Goal: Task Accomplishment & Management: Use online tool/utility

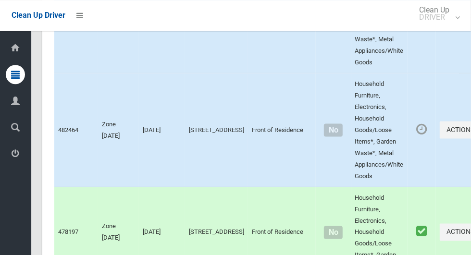
scroll to position [5956, 0]
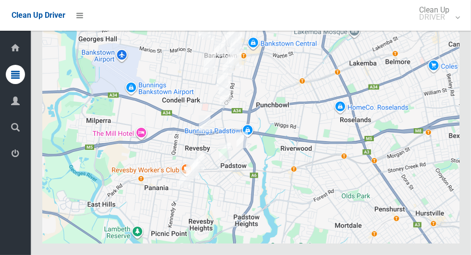
scroll to position [5956, 0]
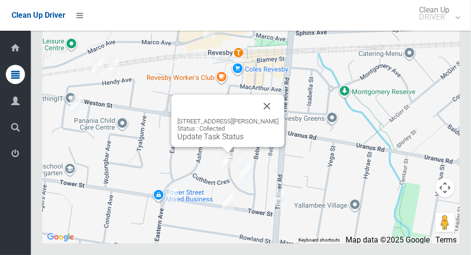
click at [268, 118] on button "Close" at bounding box center [267, 106] width 23 height 23
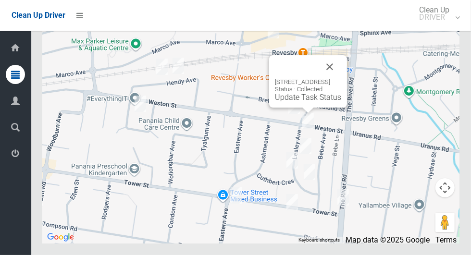
click at [342, 78] on button "Close" at bounding box center [329, 66] width 23 height 23
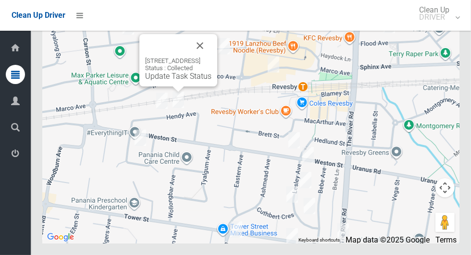
click at [212, 57] on button "Close" at bounding box center [200, 45] width 23 height 23
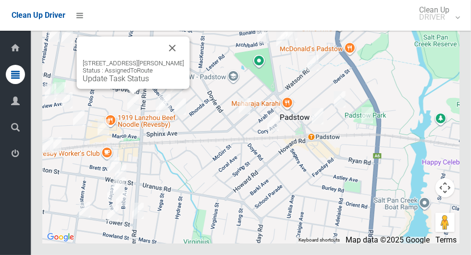
click at [176, 60] on button "Close" at bounding box center [172, 48] width 23 height 23
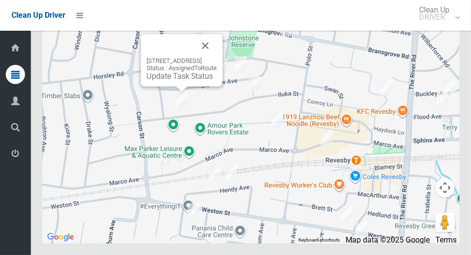
click at [217, 57] on button "Close" at bounding box center [205, 45] width 23 height 23
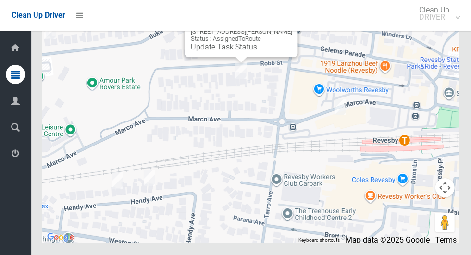
click at [269, 28] on button "Close" at bounding box center [280, 16] width 23 height 23
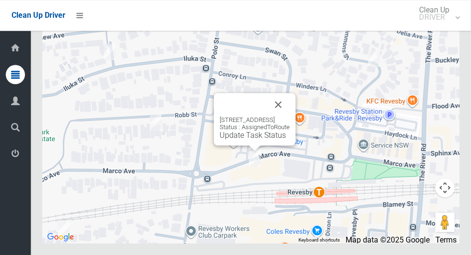
click at [290, 116] on button "Close" at bounding box center [278, 104] width 23 height 23
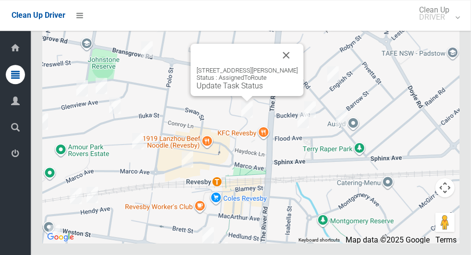
click at [291, 67] on button "Close" at bounding box center [286, 55] width 23 height 23
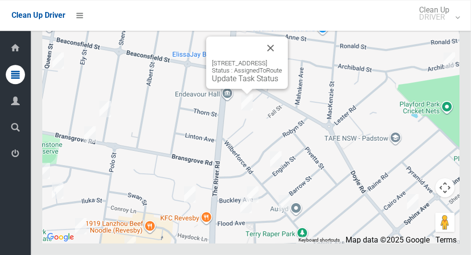
click at [282, 60] on button "Close" at bounding box center [270, 48] width 23 height 23
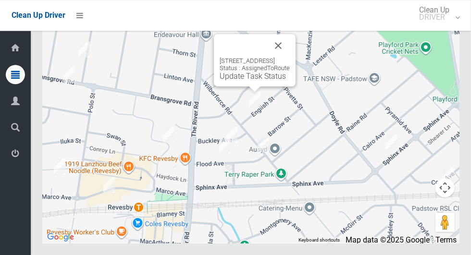
click at [287, 57] on button "Close" at bounding box center [278, 45] width 23 height 23
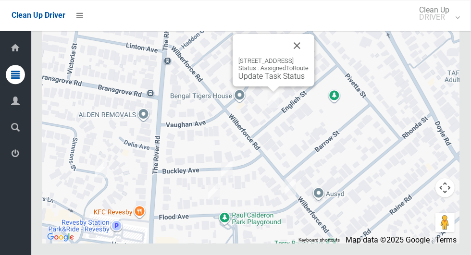
click at [308, 57] on button "Close" at bounding box center [297, 45] width 23 height 23
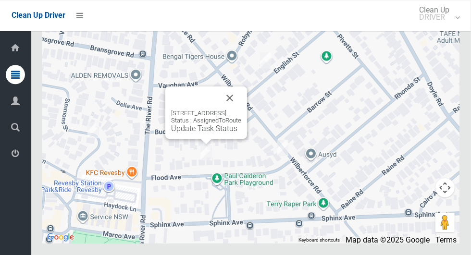
click at [241, 110] on button "Close" at bounding box center [229, 98] width 23 height 23
click at [240, 110] on button "Close" at bounding box center [229, 98] width 23 height 23
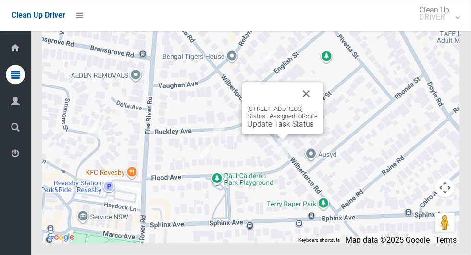
click at [317, 105] on button "Close" at bounding box center [306, 93] width 23 height 23
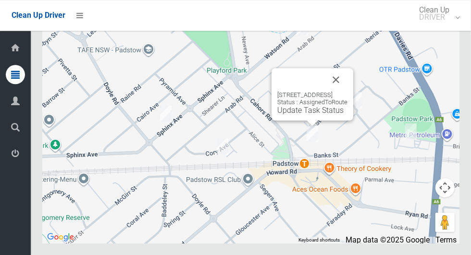
click at [348, 91] on button "Close" at bounding box center [336, 79] width 23 height 23
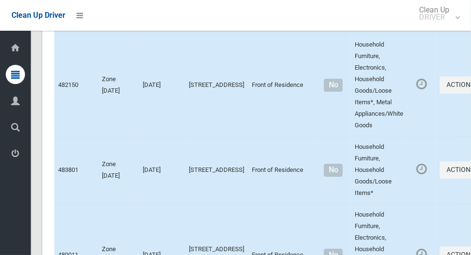
scroll to position [0, 0]
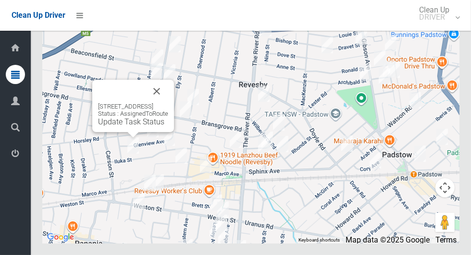
scroll to position [5956, 0]
click at [168, 103] on button "Close" at bounding box center [156, 91] width 23 height 23
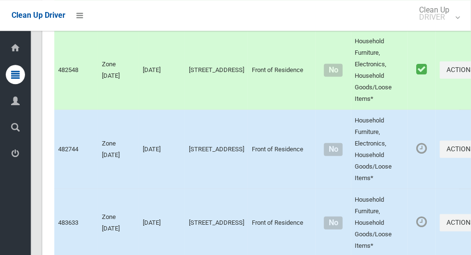
scroll to position [4180, 0]
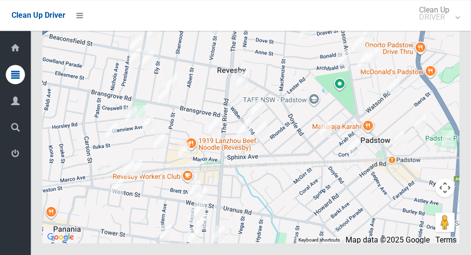
scroll to position [5955, 0]
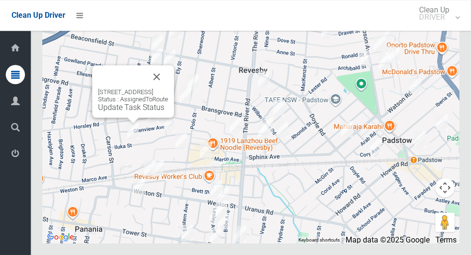
click at [168, 89] on button "Close" at bounding box center [156, 76] width 23 height 23
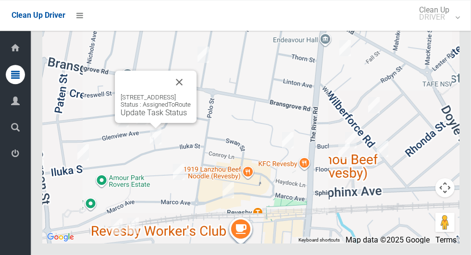
click at [188, 94] on button "Close" at bounding box center [179, 82] width 23 height 23
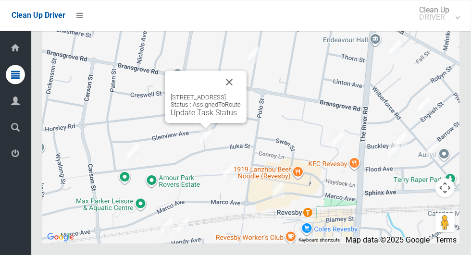
click at [241, 94] on button "Close" at bounding box center [229, 82] width 23 height 23
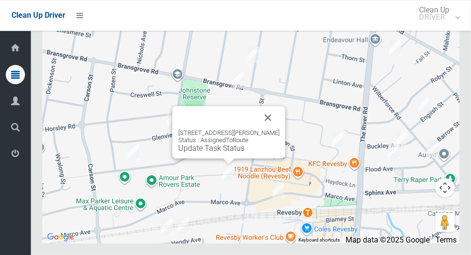
click at [272, 153] on div "[STREET_ADDRESS][PERSON_NAME] Status : AssignedToRoute Update Task Status" at bounding box center [228, 141] width 101 height 24
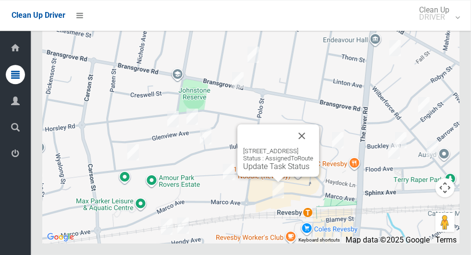
click at [314, 148] on button "Close" at bounding box center [302, 136] width 23 height 23
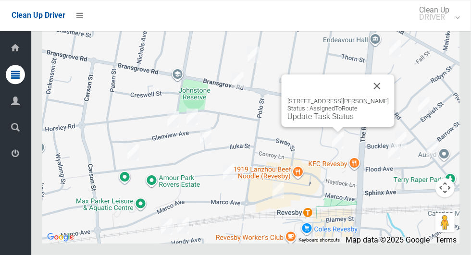
click at [324, 127] on div "32 Simmons Street, REVESBY NSW 2212 Status : AssignedToRoute Update Task Status" at bounding box center [338, 101] width 113 height 52
click at [341, 121] on link "Update Task Status" at bounding box center [321, 116] width 66 height 9
click at [333, 125] on div "32 Simmons Street, REVESBY NSW 2212 Status : AssignedToRoute Update Task Status" at bounding box center [338, 101] width 113 height 52
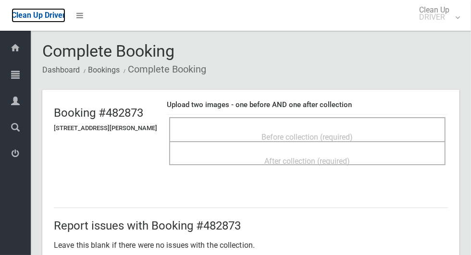
click at [54, 18] on span "Clean Up Driver" at bounding box center [39, 15] width 54 height 9
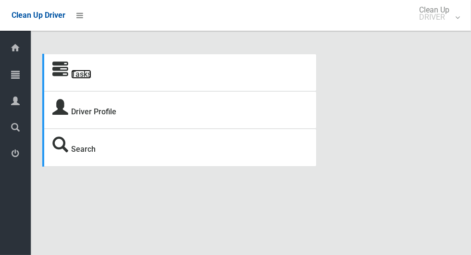
click at [72, 76] on link "Tasks" at bounding box center [81, 74] width 20 height 9
click at [12, 79] on icon at bounding box center [15, 74] width 9 height 19
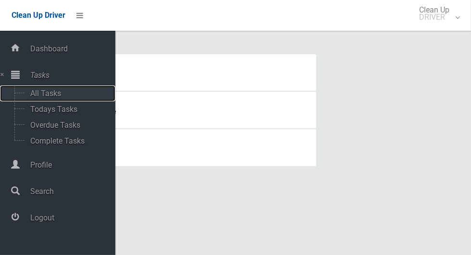
click at [40, 97] on span "All Tasks" at bounding box center [67, 93] width 80 height 9
click at [39, 109] on span "Todays Tasks" at bounding box center [67, 109] width 80 height 9
click at [424, 75] on div "Tasks Driver Profile Search" at bounding box center [251, 110] width 429 height 113
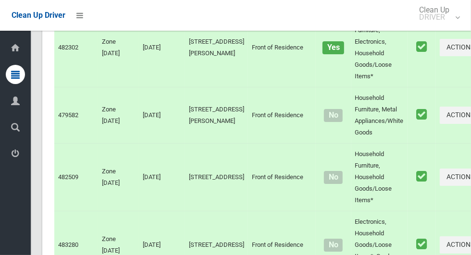
scroll to position [3687, 0]
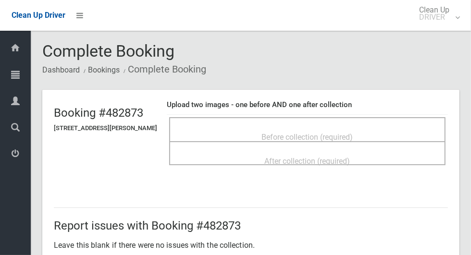
click at [351, 133] on span "Before collection (required)" at bounding box center [307, 137] width 91 height 9
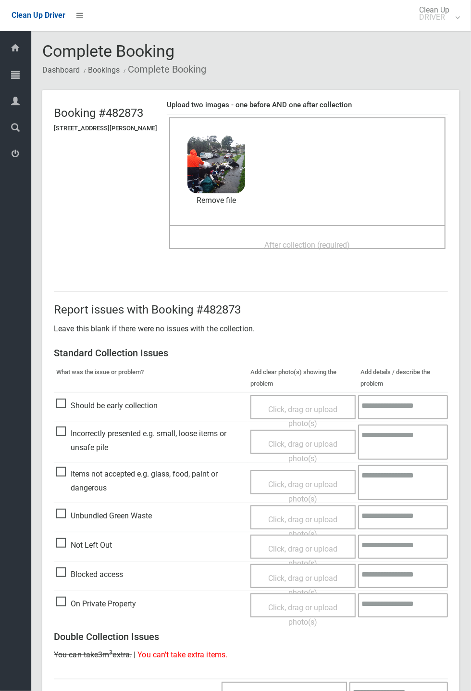
click at [340, 246] on span "After collection (required)" at bounding box center [308, 245] width 86 height 9
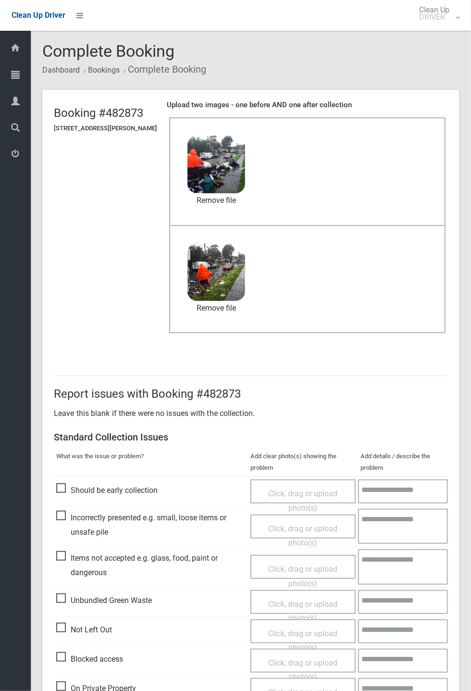
scroll to position [334, 0]
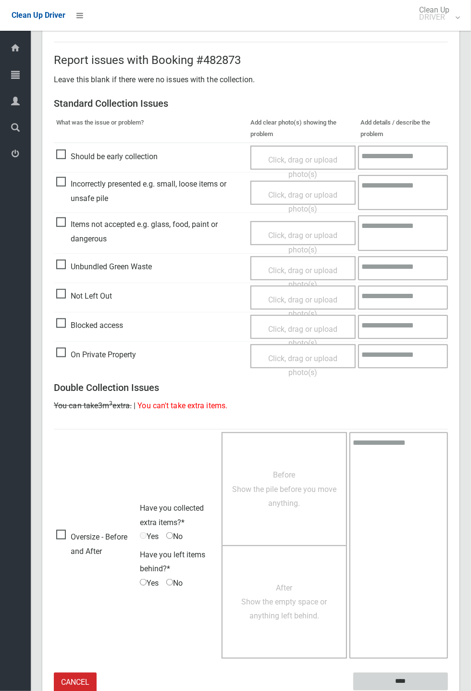
click at [448, 255] on input "****" at bounding box center [401, 682] width 95 height 18
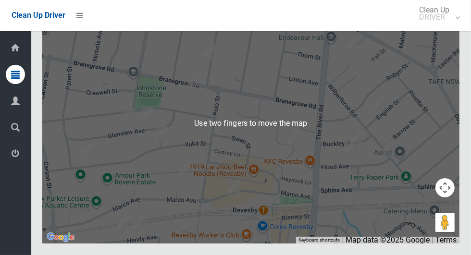
scroll to position [5955, 0]
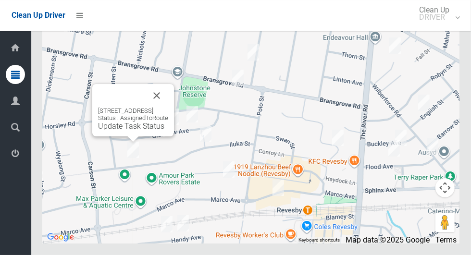
click at [168, 107] on button "Close" at bounding box center [156, 95] width 23 height 23
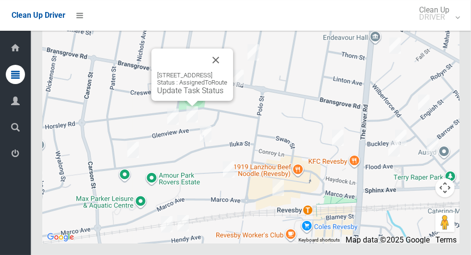
click at [228, 72] on button "Close" at bounding box center [215, 60] width 23 height 23
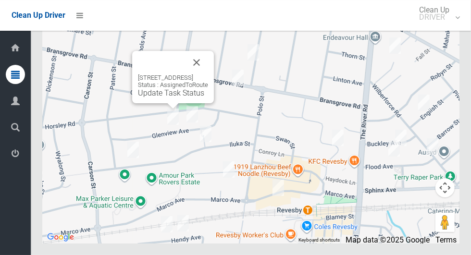
click at [208, 74] on button "Close" at bounding box center [196, 62] width 23 height 23
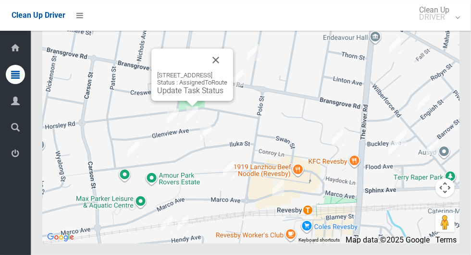
scroll to position [5956, 0]
click at [191, 101] on div "14 Glenview Avenue, REVESBY NSW 2212 Status : AssignedToRoute Update Task Status" at bounding box center [193, 75] width 82 height 52
click at [161, 95] on link "Update Task Status" at bounding box center [190, 90] width 66 height 9
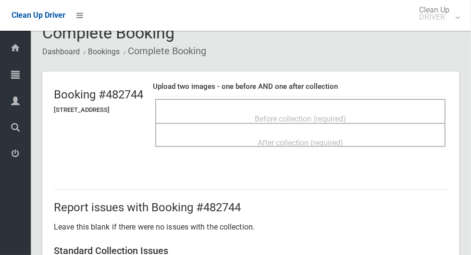
scroll to position [18, 0]
click at [228, 110] on div "Before collection (required)" at bounding box center [300, 119] width 269 height 18
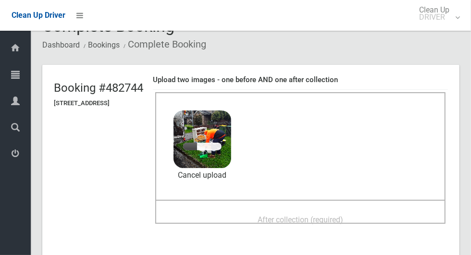
scroll to position [28, 0]
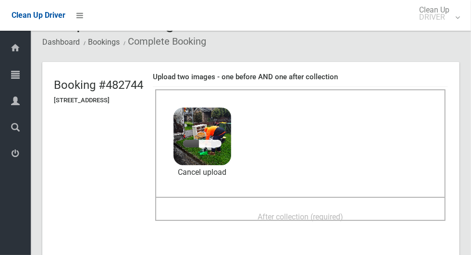
click at [276, 213] on span "After collection (required)" at bounding box center [301, 217] width 86 height 9
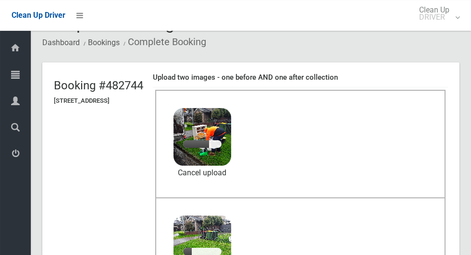
scroll to position [0, 0]
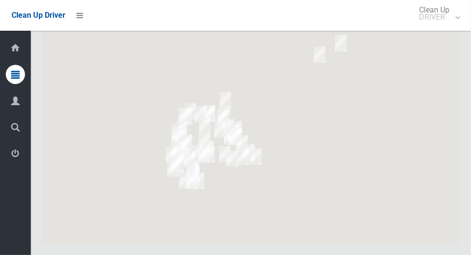
scroll to position [5956, 0]
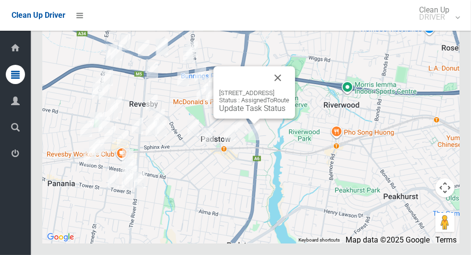
click at [290, 89] on button "Close" at bounding box center [277, 77] width 23 height 23
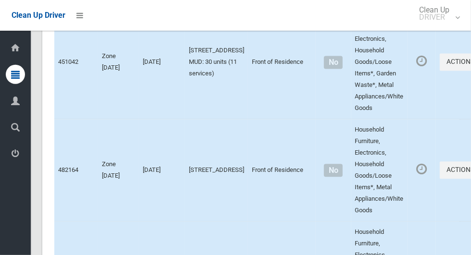
scroll to position [0, 0]
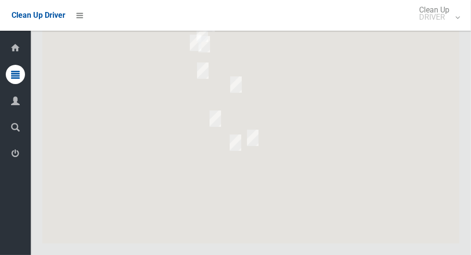
scroll to position [5830, 0]
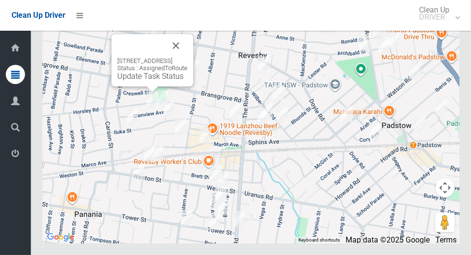
click at [117, 81] on link "Update Task Status" at bounding box center [150, 76] width 66 height 9
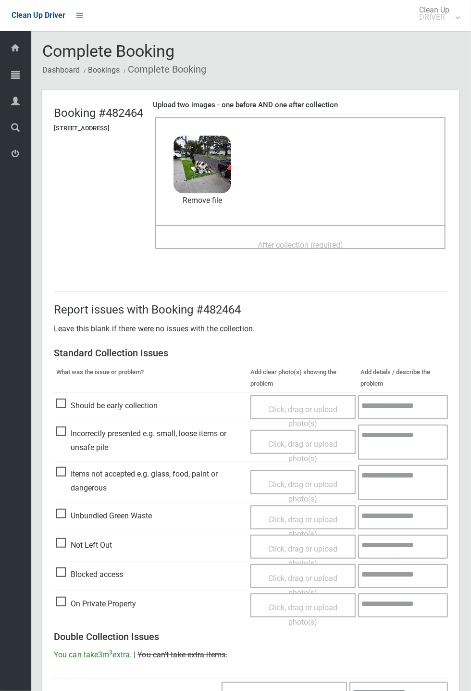
click at [299, 241] on span "After collection (required)" at bounding box center [301, 245] width 86 height 9
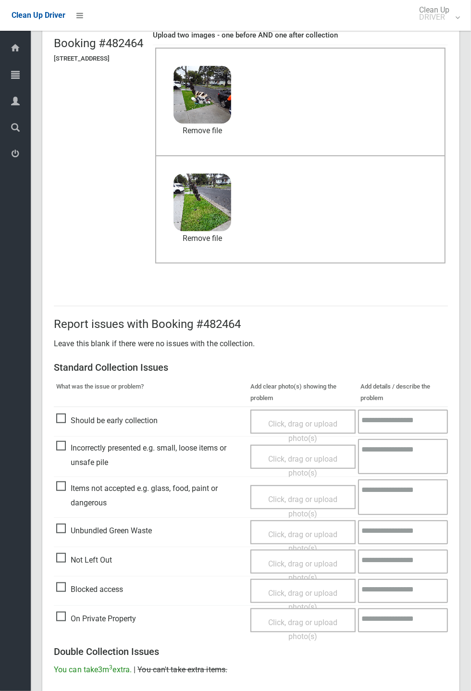
scroll to position [334, 0]
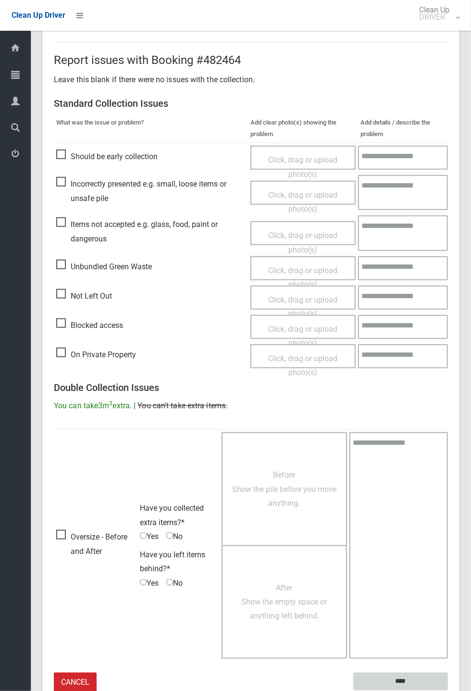
click at [426, 255] on input "****" at bounding box center [401, 682] width 95 height 18
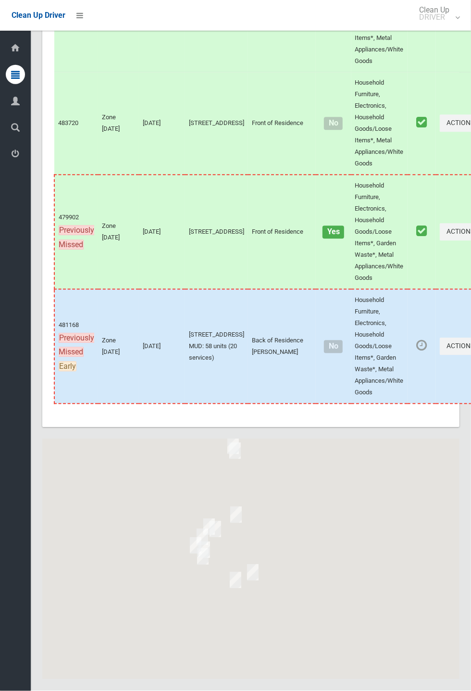
scroll to position [5377, 0]
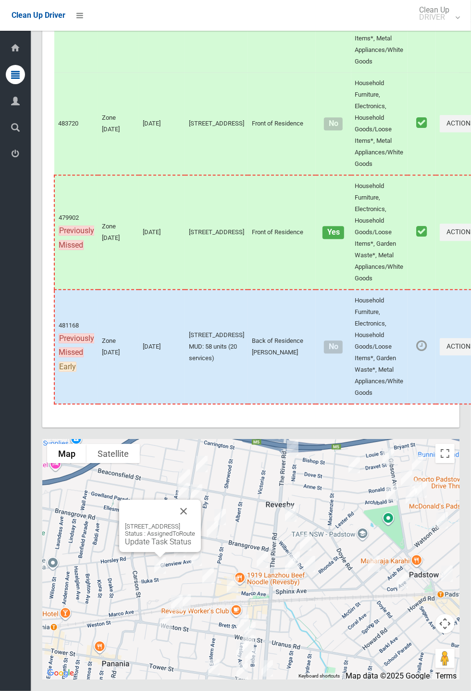
click at [195, 523] on button "Close" at bounding box center [183, 511] width 23 height 23
click at [231, 515] on button "Close" at bounding box center [219, 503] width 23 height 23
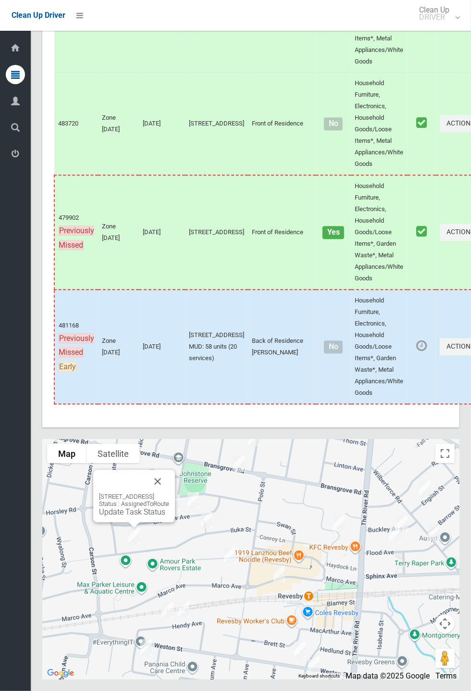
click at [169, 493] on button "Close" at bounding box center [157, 481] width 23 height 23
click at [108, 522] on div "56A/56 Iluka Street, REVESBY NSW 2212 Status : AssignedToRoute Update Task Stat…" at bounding box center [134, 496] width 82 height 52
click at [108, 517] on link "Update Task Status" at bounding box center [132, 511] width 66 height 9
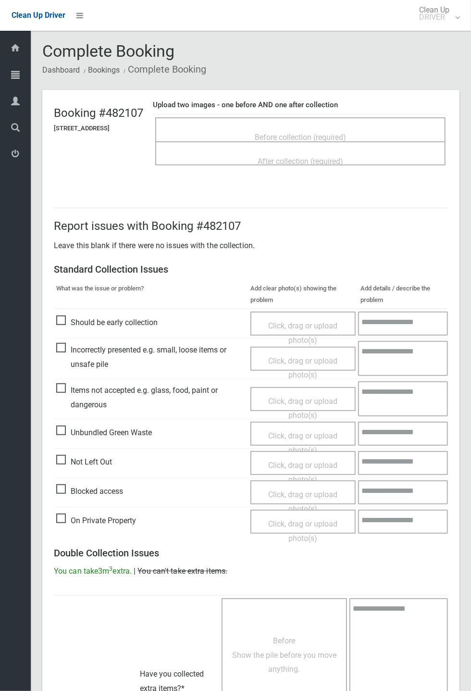
click at [215, 139] on div "Before collection (required)" at bounding box center [300, 137] width 269 height 18
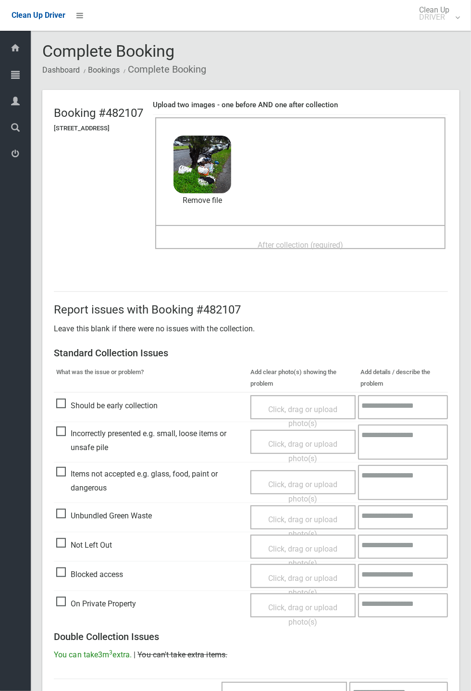
click at [336, 249] on span "After collection (required)" at bounding box center [301, 245] width 86 height 9
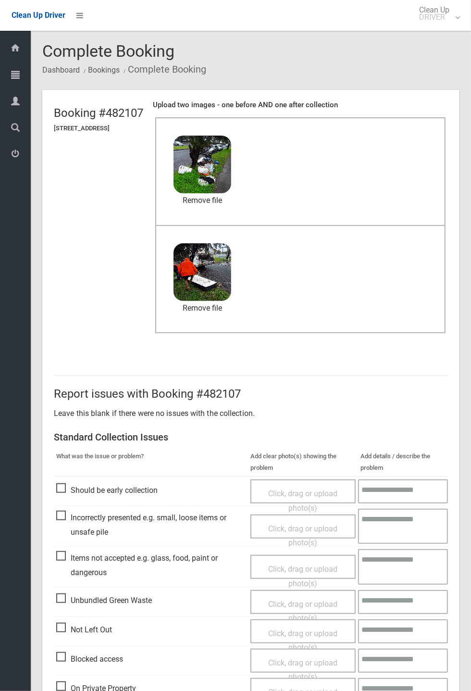
scroll to position [334, 0]
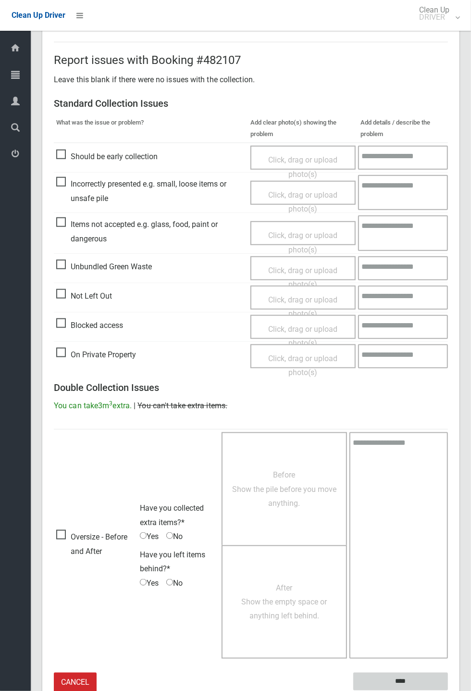
click at [448, 691] on input "****" at bounding box center [401, 682] width 95 height 18
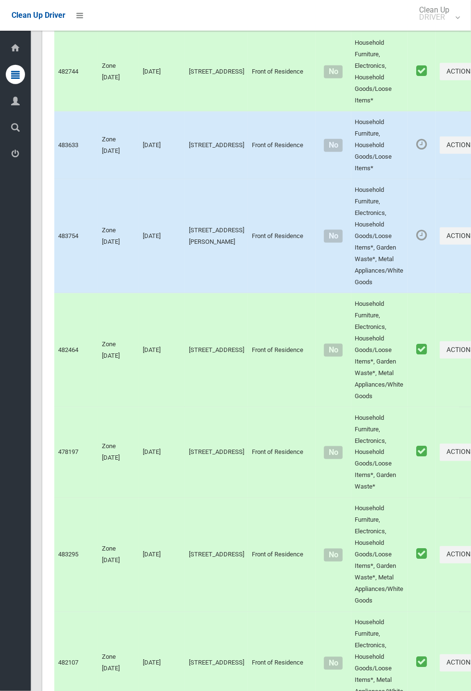
scroll to position [5377, 0]
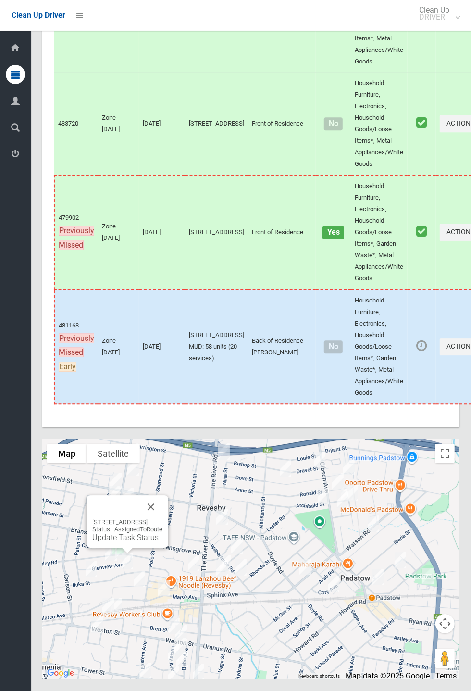
click at [92, 542] on link "Update Task Status" at bounding box center [125, 537] width 66 height 9
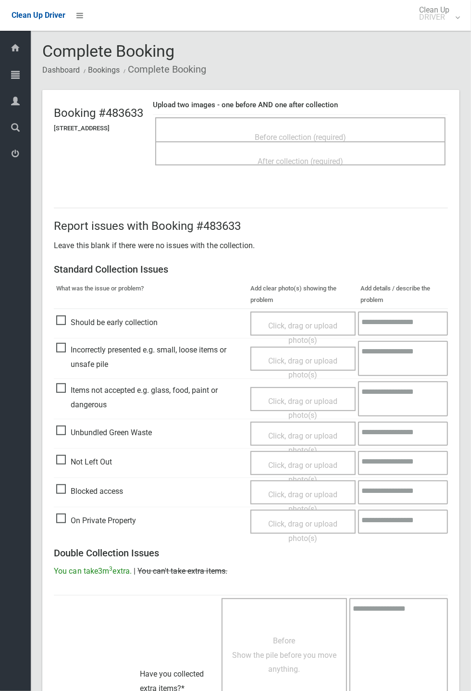
click at [344, 139] on span "Before collection (required)" at bounding box center [300, 137] width 91 height 9
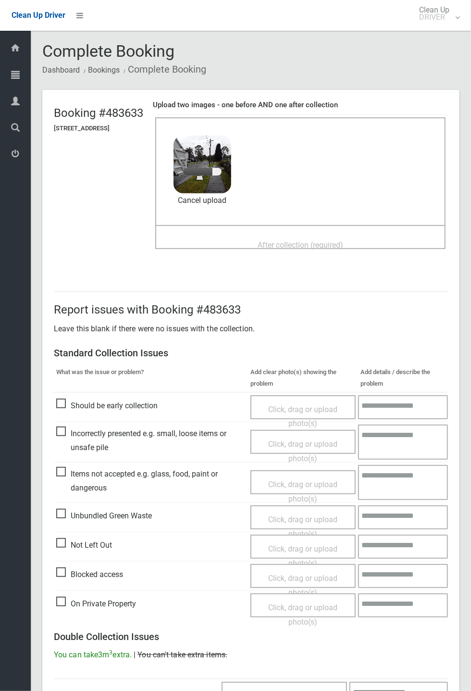
click at [335, 241] on span "After collection (required)" at bounding box center [301, 245] width 86 height 9
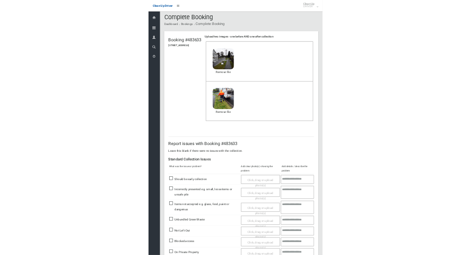
scroll to position [334, 0]
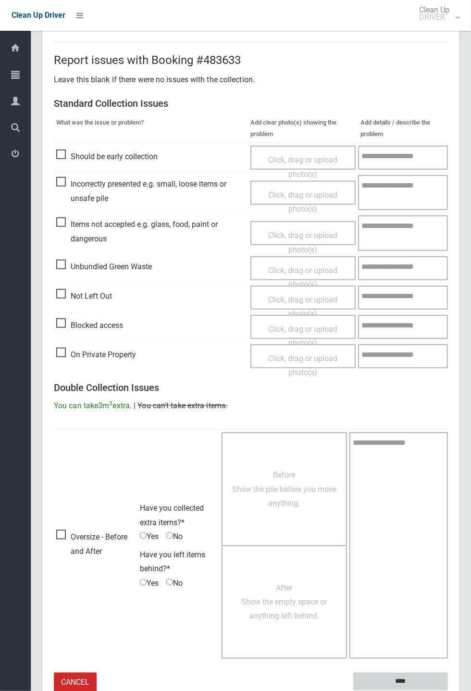
click at [448, 691] on input "****" at bounding box center [401, 682] width 95 height 18
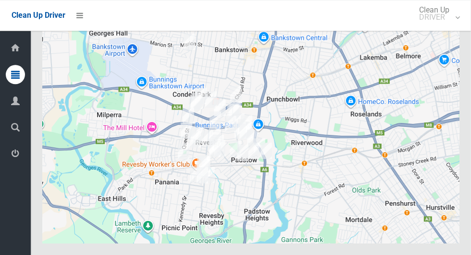
scroll to position [5830, 0]
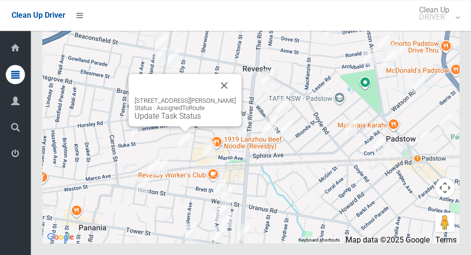
click at [153, 121] on link "Update Task Status" at bounding box center [168, 116] width 66 height 9
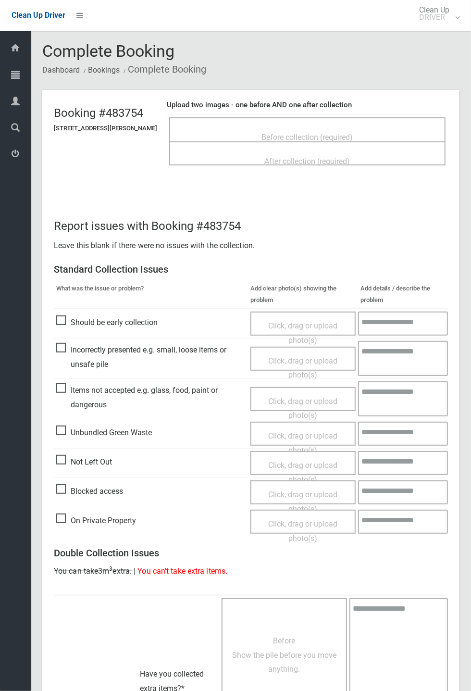
click at [351, 157] on span "After collection (required)" at bounding box center [308, 161] width 86 height 9
click at [311, 133] on span "Before collection (required)" at bounding box center [307, 137] width 91 height 9
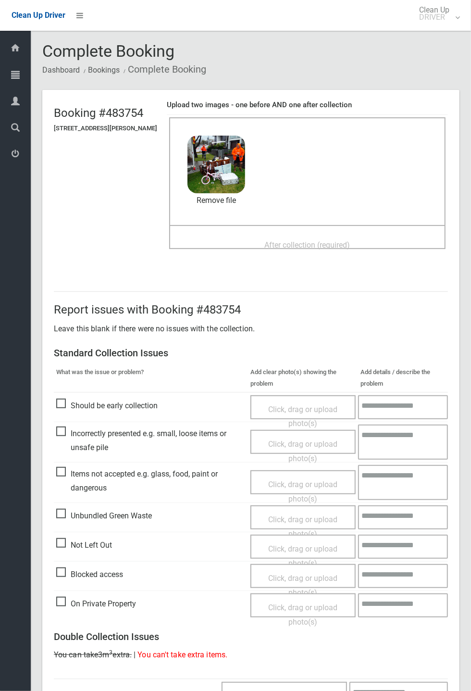
click at [304, 242] on span "After collection (required)" at bounding box center [308, 245] width 86 height 9
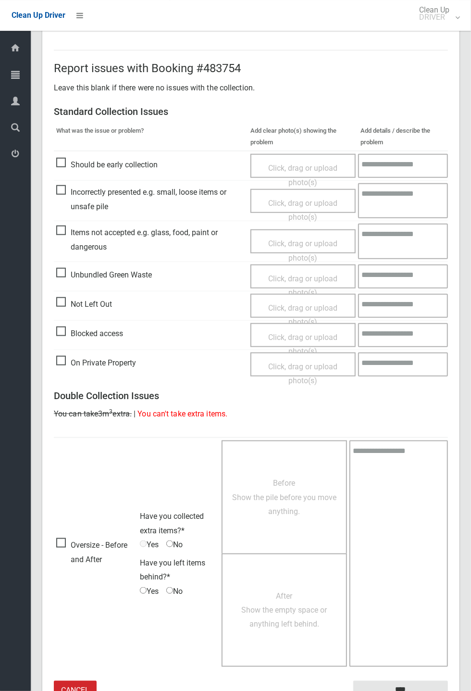
scroll to position [334, 0]
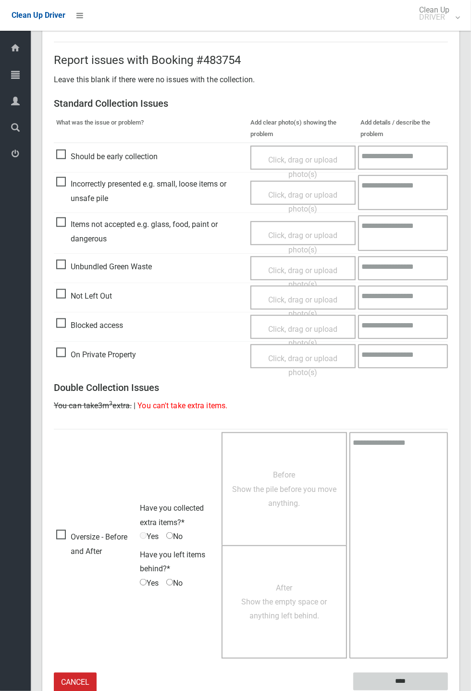
click at [448, 255] on input "****" at bounding box center [401, 682] width 95 height 18
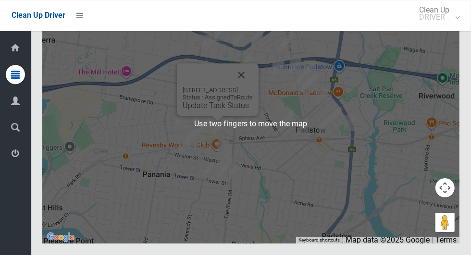
scroll to position [5827, 0]
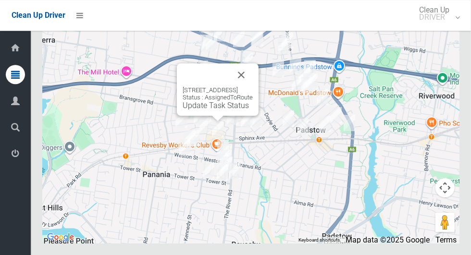
click at [213, 116] on div "[STREET_ADDRESS] Status : AssignedToRoute Update Task Status" at bounding box center [218, 89] width 82 height 52
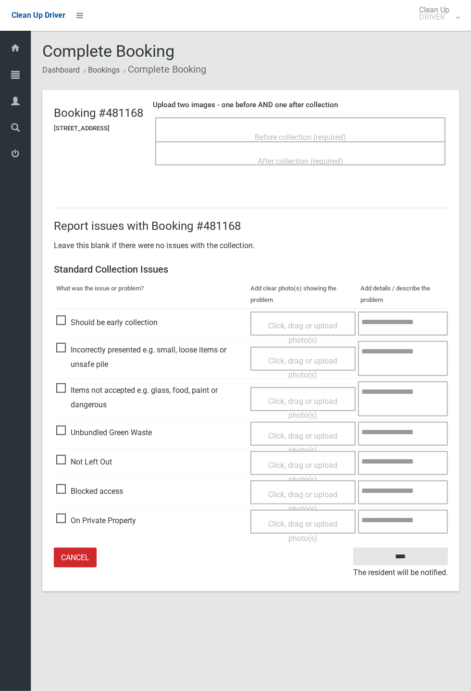
click at [238, 136] on div "Before collection (required)" at bounding box center [300, 137] width 269 height 18
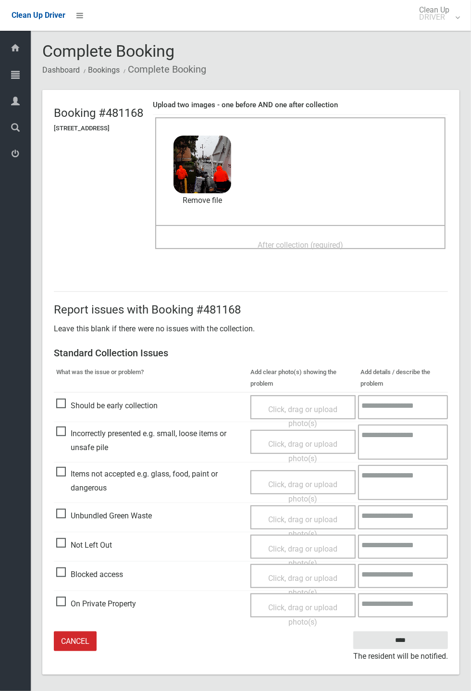
click at [343, 243] on span "After collection (required)" at bounding box center [301, 245] width 86 height 9
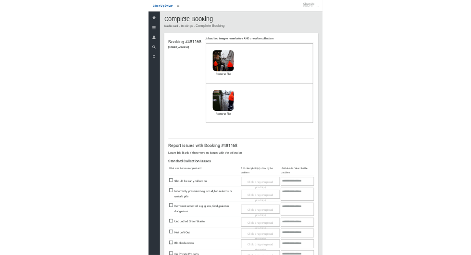
scroll to position [45, 0]
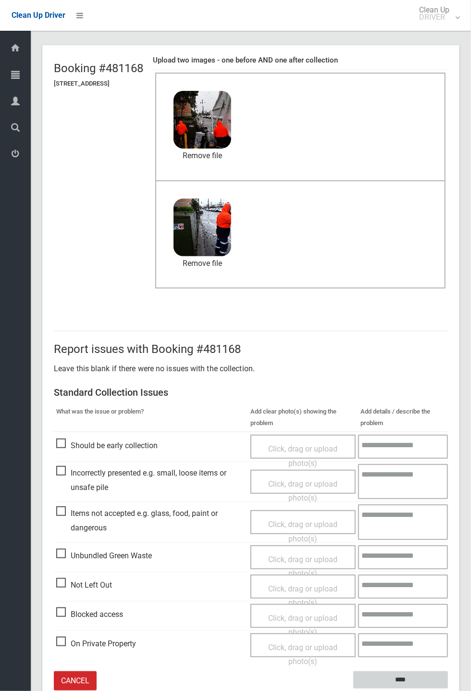
click at [448, 255] on input "****" at bounding box center [401, 681] width 95 height 18
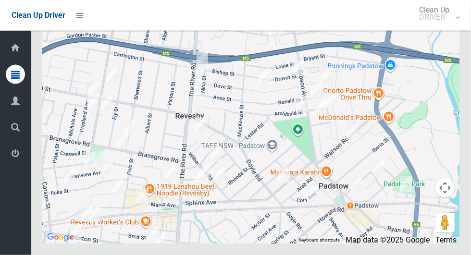
scroll to position [5830, 0]
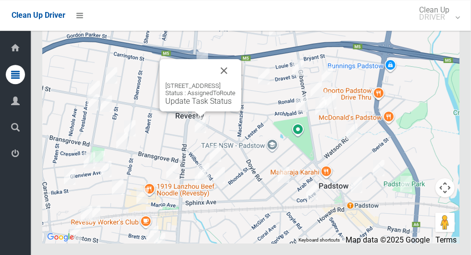
click at [160, 112] on div "8 Haddon Crescent, REVESBY NSW 2212 Status : AssignedToRoute Update Task Status" at bounding box center [201, 85] width 82 height 52
click at [197, 112] on div "8 Haddon Crescent, REVESBY NSW 2212 Status : AssignedToRoute Update Task Status" at bounding box center [201, 85] width 82 height 52
click at [192, 112] on div "8 Haddon Crescent, REVESBY NSW 2212 Status : AssignedToRoute Update Task Status" at bounding box center [201, 85] width 82 height 52
click at [161, 112] on div "8 Haddon Crescent, REVESBY NSW 2212 Status : AssignedToRoute Update Task Status" at bounding box center [201, 85] width 82 height 52
click at [171, 112] on div "8 Haddon Crescent, REVESBY NSW 2212 Status : AssignedToRoute Update Task Status" at bounding box center [201, 85] width 82 height 52
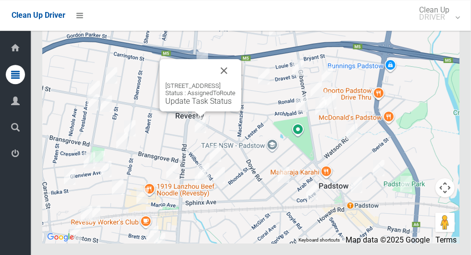
click at [236, 82] on button "Close" at bounding box center [224, 70] width 23 height 23
click at [177, 112] on div "8 Haddon Crescent, REVESBY NSW 2212 Status : AssignedToRoute Update Task Status" at bounding box center [201, 85] width 82 height 52
click at [166, 106] on link "Update Task Status" at bounding box center [198, 101] width 66 height 9
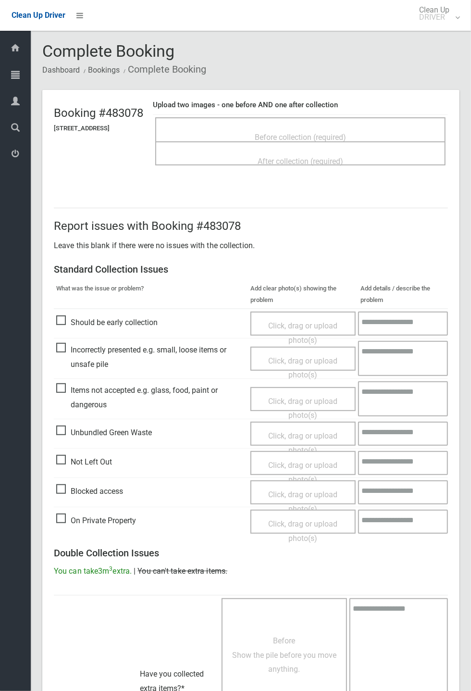
click at [346, 136] on span "Before collection (required)" at bounding box center [300, 137] width 91 height 9
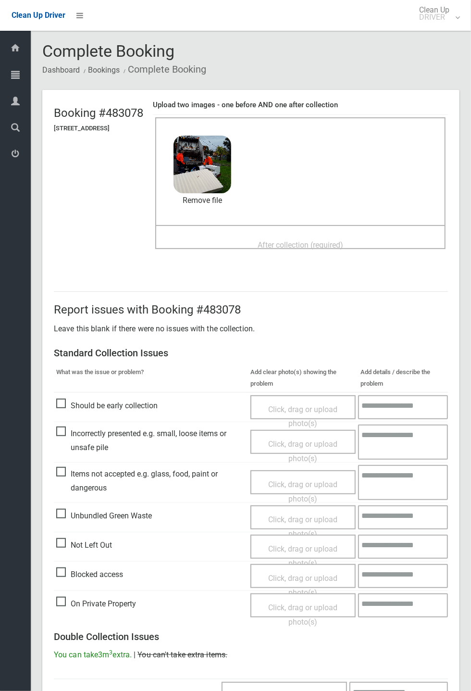
click at [321, 249] on span "After collection (required)" at bounding box center [301, 245] width 86 height 9
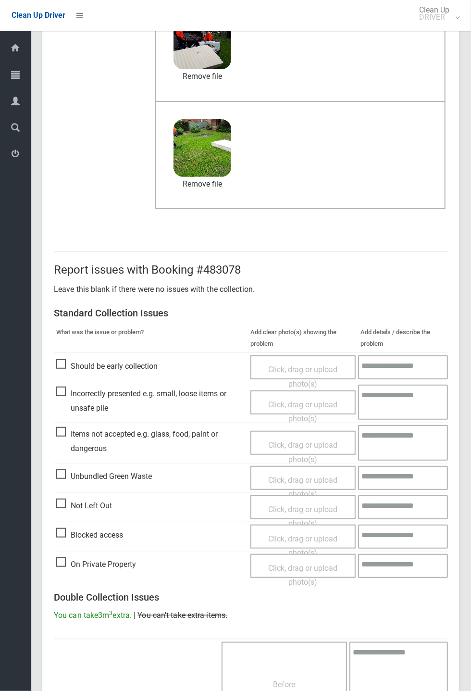
scroll to position [334, 0]
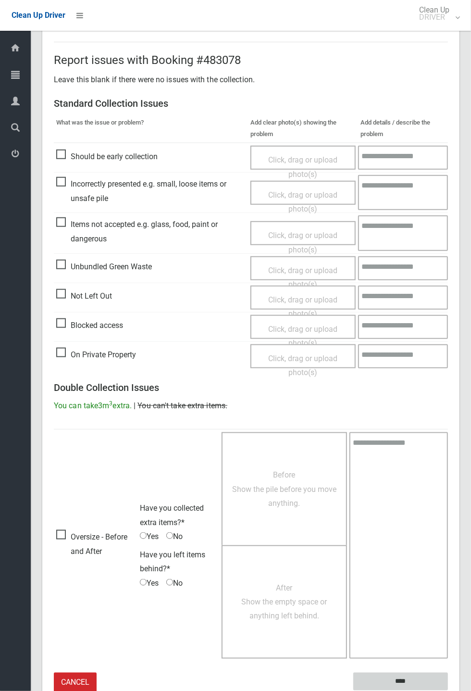
click at [448, 255] on input "****" at bounding box center [401, 682] width 95 height 18
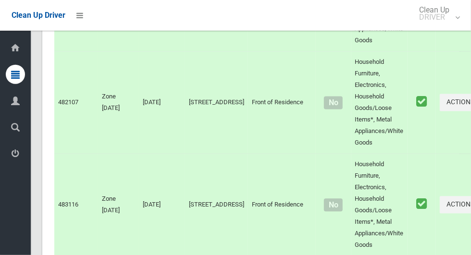
scroll to position [5830, 0]
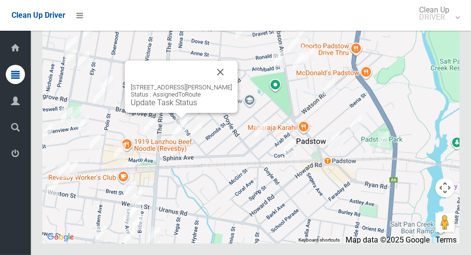
click at [225, 84] on button "Close" at bounding box center [220, 72] width 23 height 23
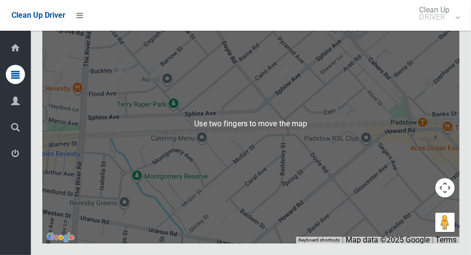
scroll to position [5788, 0]
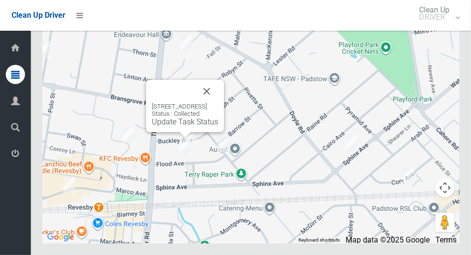
click at [218, 103] on button "Close" at bounding box center [206, 91] width 23 height 23
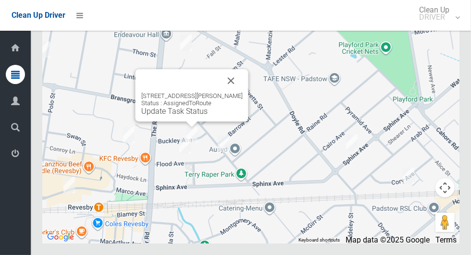
click at [233, 92] on button "Close" at bounding box center [231, 80] width 23 height 23
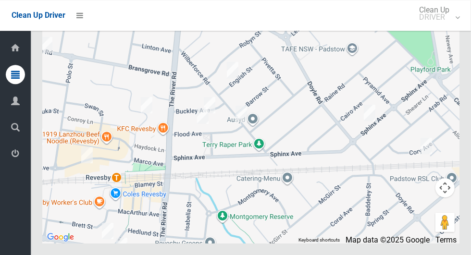
scroll to position [5814, 0]
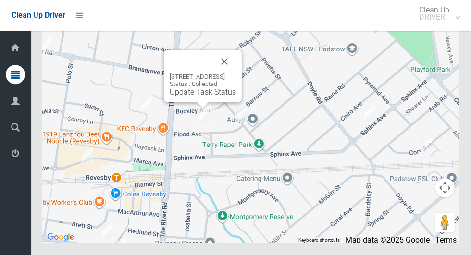
click at [236, 73] on button "Close" at bounding box center [224, 61] width 23 height 23
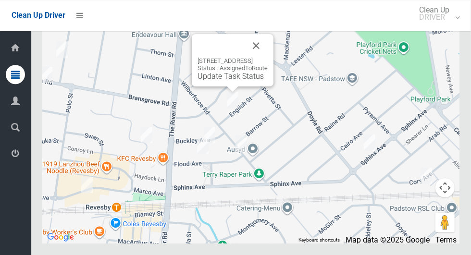
click at [268, 57] on button "Close" at bounding box center [256, 45] width 23 height 23
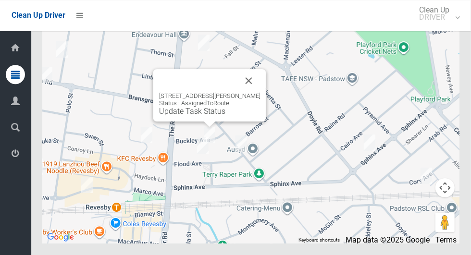
click at [260, 92] on button "Close" at bounding box center [249, 80] width 23 height 23
click at [252, 92] on button "Close" at bounding box center [249, 80] width 23 height 23
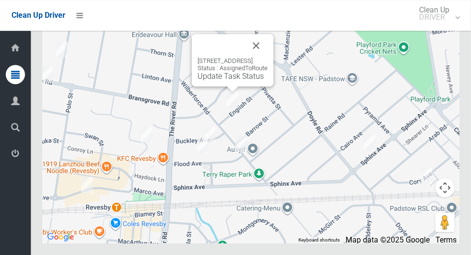
click at [230, 81] on link "Update Task Status" at bounding box center [231, 76] width 66 height 9
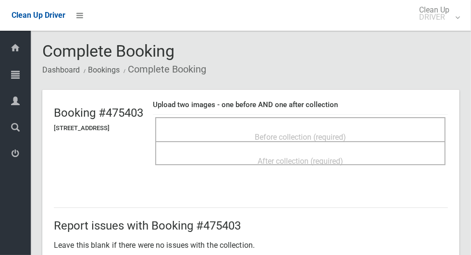
click at [389, 134] on div "Before collection (required)" at bounding box center [300, 137] width 269 height 18
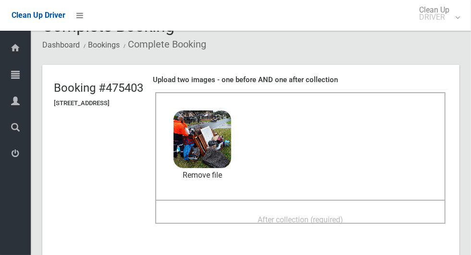
scroll to position [25, 0]
click at [364, 217] on div "After collection (required)" at bounding box center [300, 220] width 269 height 18
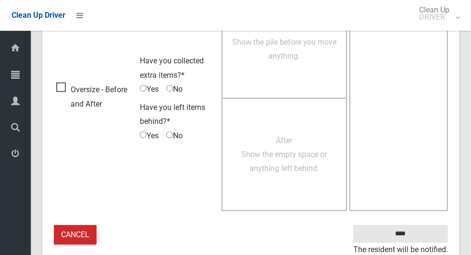
scroll to position [787, 0]
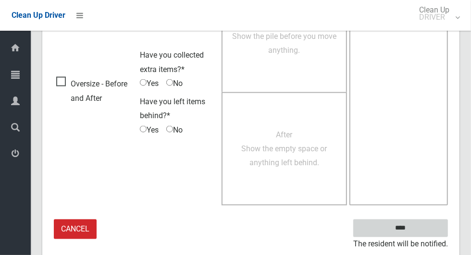
click at [429, 230] on input "****" at bounding box center [401, 229] width 95 height 18
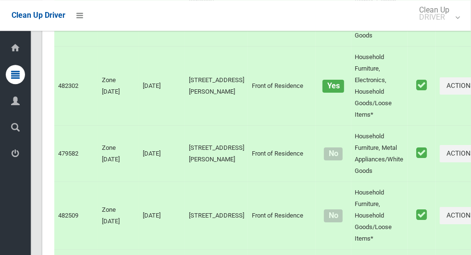
scroll to position [5830, 0]
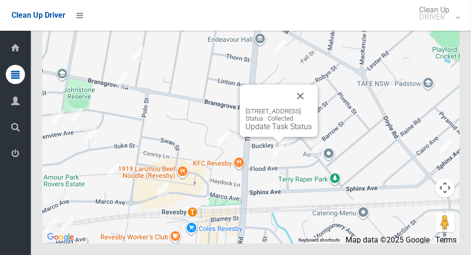
click at [312, 108] on button "Close" at bounding box center [300, 96] width 23 height 23
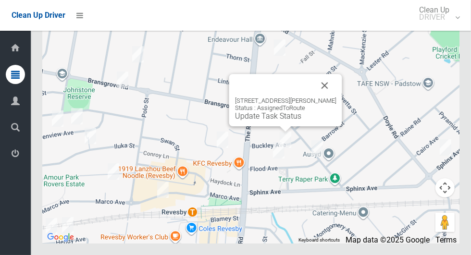
click at [283, 127] on div "[STREET_ADDRESS][PERSON_NAME] Status : AssignedToRoute Update Task Status" at bounding box center [285, 100] width 113 height 52
click at [276, 127] on div "[STREET_ADDRESS][PERSON_NAME] Status : AssignedToRoute Update Task Status" at bounding box center [285, 100] width 113 height 52
click at [275, 127] on div "[STREET_ADDRESS][PERSON_NAME] Status : AssignedToRoute Update Task Status" at bounding box center [285, 100] width 113 height 52
click at [268, 121] on link "Update Task Status" at bounding box center [268, 116] width 66 height 9
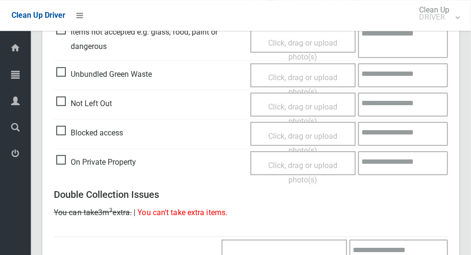
scroll to position [344, 0]
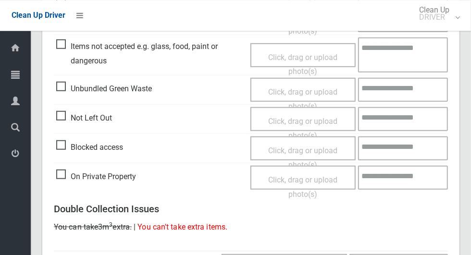
click at [59, 121] on span "Not Left Out" at bounding box center [84, 118] width 56 height 14
click at [323, 123] on span "Click, drag or upload photo(s)" at bounding box center [302, 128] width 69 height 24
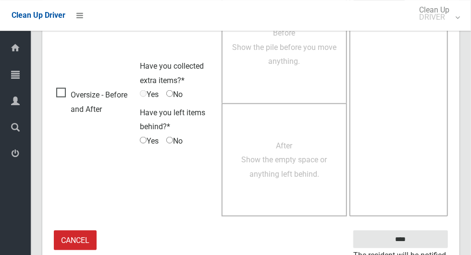
scroll to position [620, 0]
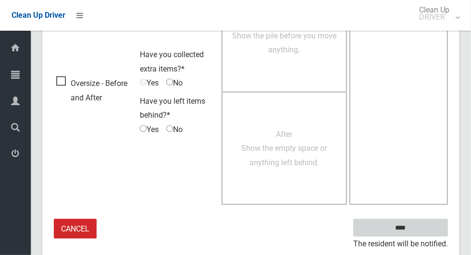
click at [431, 229] on input "****" at bounding box center [401, 228] width 95 height 18
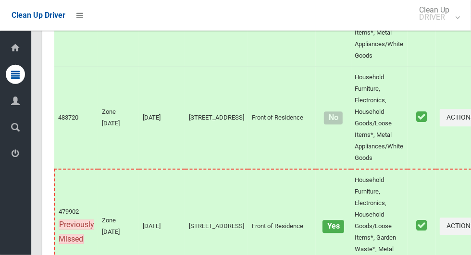
scroll to position [5830, 0]
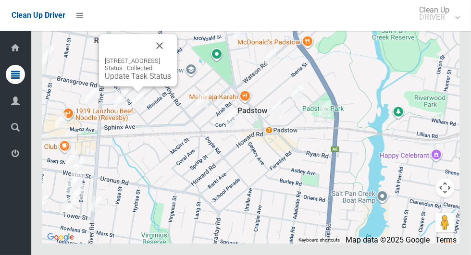
click at [171, 57] on button "Close" at bounding box center [159, 45] width 23 height 23
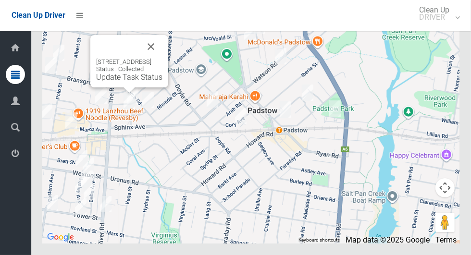
click at [163, 58] on button "Close" at bounding box center [150, 46] width 23 height 23
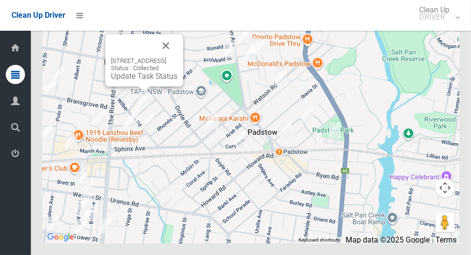
click at [177, 57] on button "Close" at bounding box center [165, 45] width 23 height 23
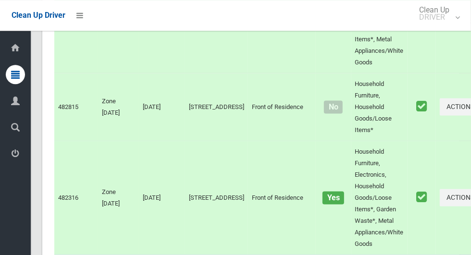
scroll to position [2563, 0]
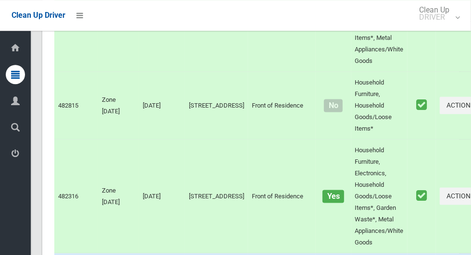
click at [440, 29] on button "Actions" at bounding box center [463, 21] width 46 height 18
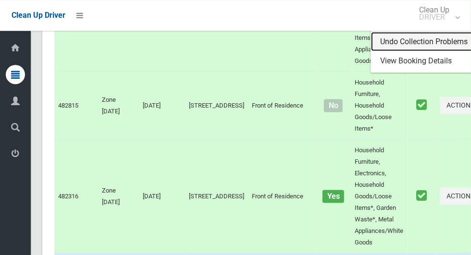
click at [422, 51] on link "Undo Collection Problems" at bounding box center [428, 41] width 114 height 19
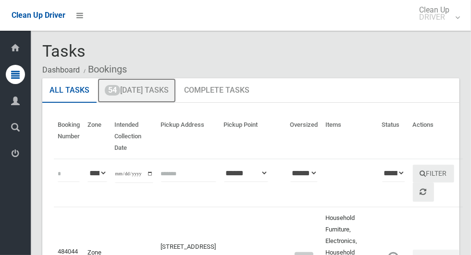
click at [125, 92] on link "54 [DATE] Tasks" at bounding box center [137, 90] width 78 height 25
click at [120, 95] on link "54 [DATE] Tasks" at bounding box center [137, 90] width 78 height 25
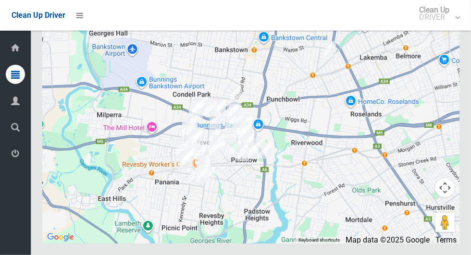
scroll to position [5819, 0]
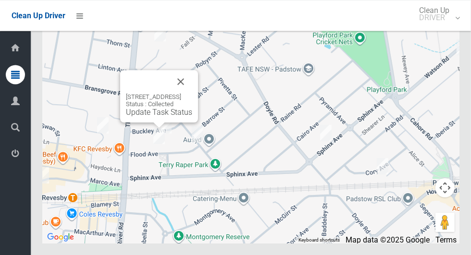
click at [192, 93] on button "Close" at bounding box center [180, 81] width 23 height 23
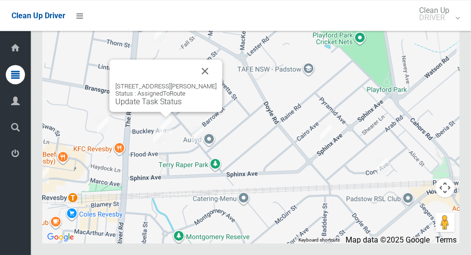
click at [206, 83] on button "Close" at bounding box center [205, 71] width 23 height 23
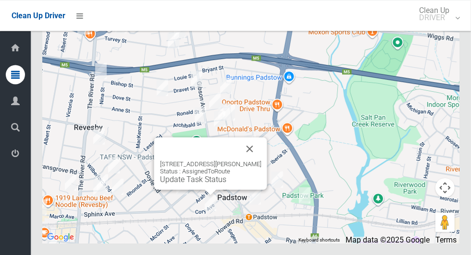
click at [213, 184] on link "Update Task Status" at bounding box center [193, 179] width 66 height 9
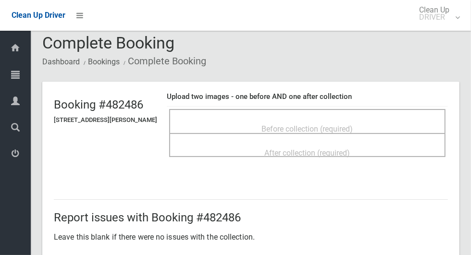
scroll to position [21, 0]
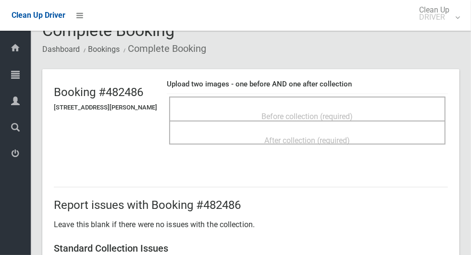
click at [348, 115] on span "Before collection (required)" at bounding box center [307, 116] width 91 height 9
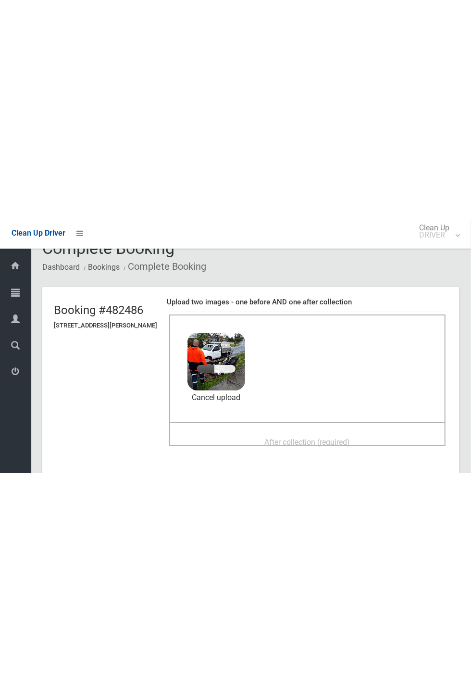
scroll to position [32, 0]
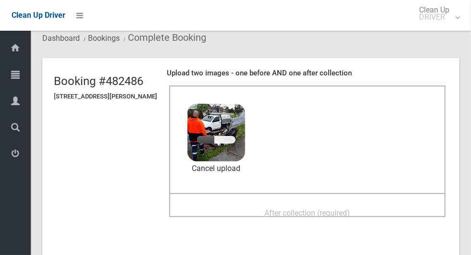
click at [278, 209] on span "After collection (required)" at bounding box center [308, 213] width 86 height 9
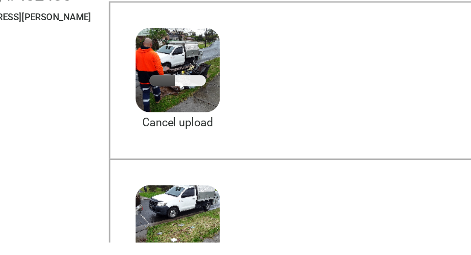
scroll to position [38, 0]
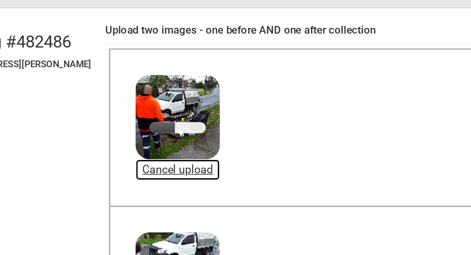
click at [236, 163] on link "Cancel upload" at bounding box center [217, 163] width 58 height 14
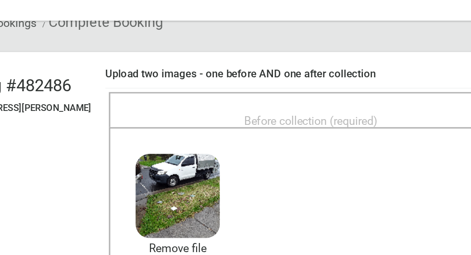
click at [336, 97] on span "Before collection (required)" at bounding box center [307, 99] width 91 height 9
click at [366, 97] on div "Before collection (required)" at bounding box center [307, 99] width 255 height 18
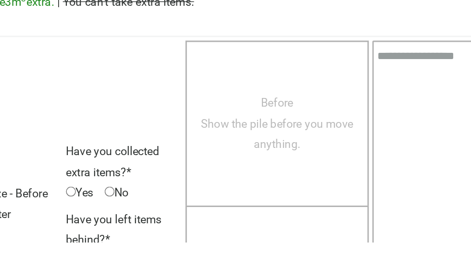
scroll to position [787, 0]
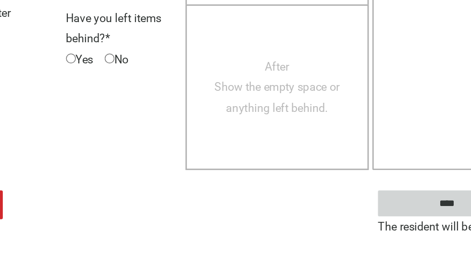
click at [386, 228] on input "****" at bounding box center [401, 229] width 95 height 18
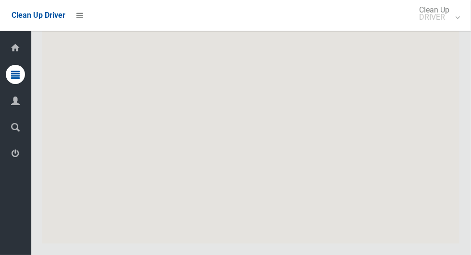
scroll to position [5830, 0]
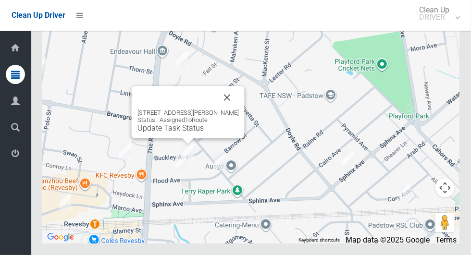
click at [191, 133] on link "Update Task Status" at bounding box center [171, 128] width 66 height 9
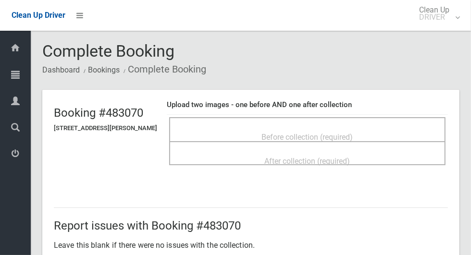
click at [292, 133] on span "Before collection (required)" at bounding box center [307, 137] width 91 height 9
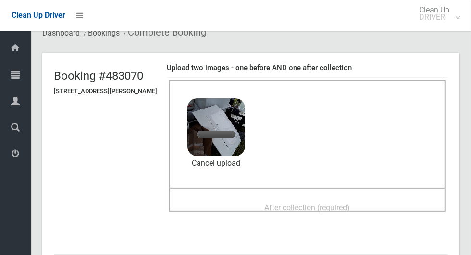
scroll to position [36, 0]
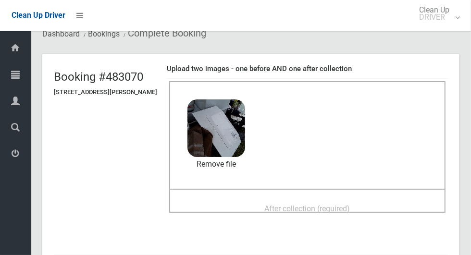
click at [351, 210] on span "After collection (required)" at bounding box center [308, 208] width 86 height 9
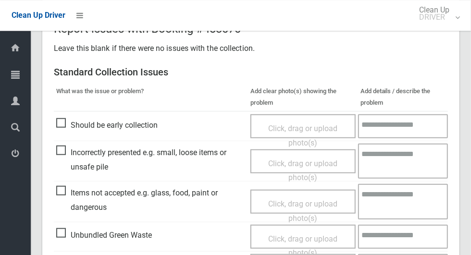
scroll to position [787, 0]
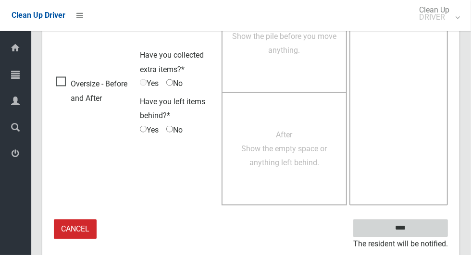
click at [436, 230] on input "****" at bounding box center [401, 229] width 95 height 18
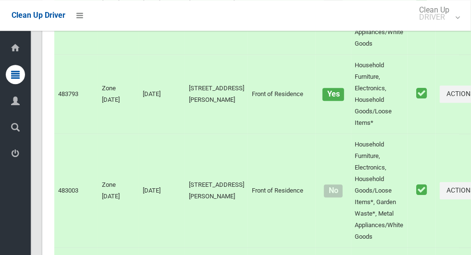
scroll to position [5830, 0]
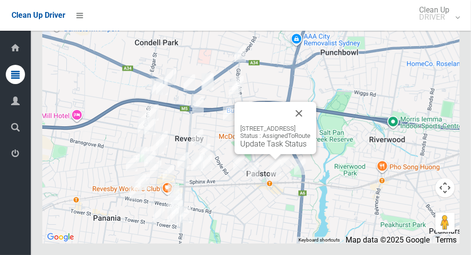
click at [270, 149] on link "Update Task Status" at bounding box center [274, 143] width 66 height 9
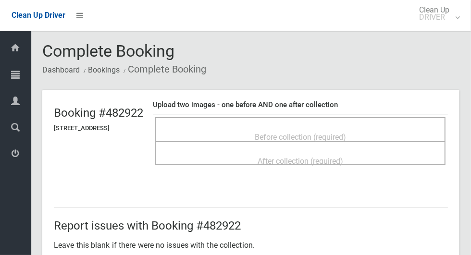
click at [335, 133] on span "Before collection (required)" at bounding box center [300, 137] width 91 height 9
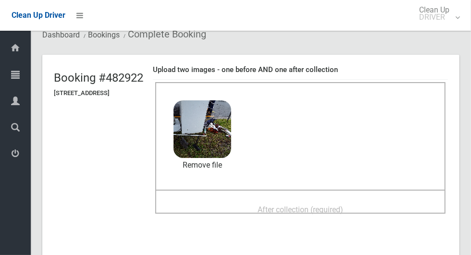
scroll to position [36, 0]
click at [368, 210] on div "After collection (required)" at bounding box center [300, 209] width 269 height 18
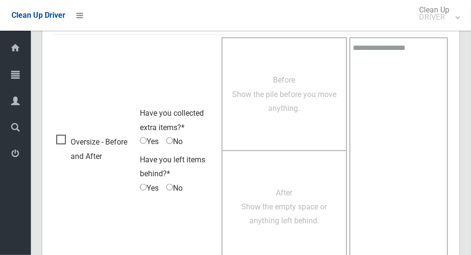
scroll to position [787, 0]
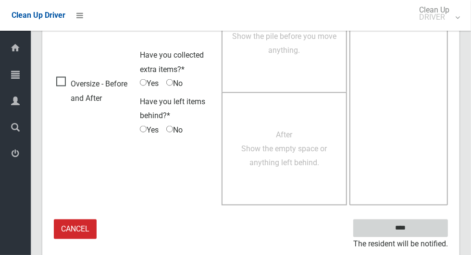
click at [430, 224] on input "****" at bounding box center [401, 229] width 95 height 18
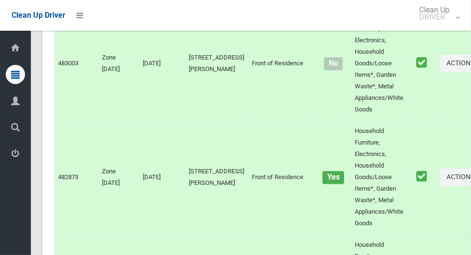
scroll to position [5830, 0]
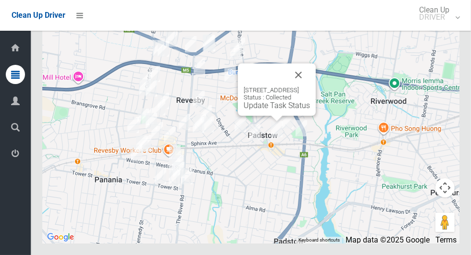
click at [310, 87] on button "Close" at bounding box center [298, 74] width 23 height 23
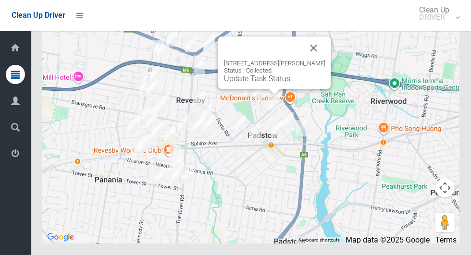
click at [317, 60] on button "Close" at bounding box center [314, 48] width 23 height 23
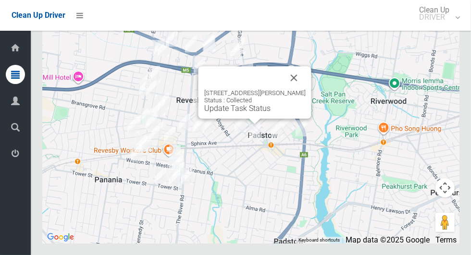
click at [300, 89] on button "Close" at bounding box center [294, 77] width 23 height 23
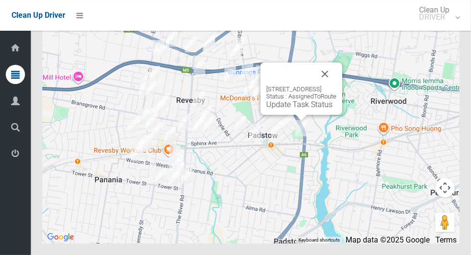
click at [337, 86] on button "Close" at bounding box center [325, 74] width 23 height 23
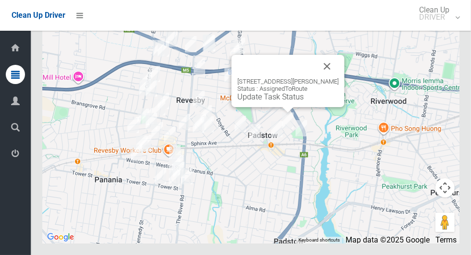
click at [339, 78] on button "Close" at bounding box center [327, 66] width 23 height 23
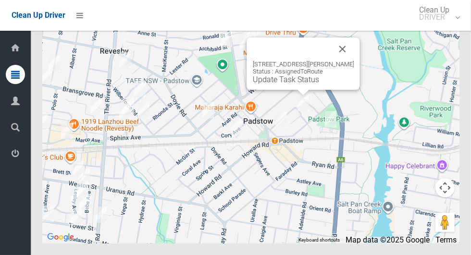
click at [290, 90] on div "9 Stephanie Street, PADSTOW NSW 2211 Status : AssignedToRoute Update Task Status" at bounding box center [303, 64] width 113 height 52
click at [292, 90] on div "9 Stephanie Street, PADSTOW NSW 2211 Status : AssignedToRoute Update Task Status" at bounding box center [303, 64] width 113 height 52
click at [292, 84] on link "Update Task Status" at bounding box center [286, 79] width 66 height 9
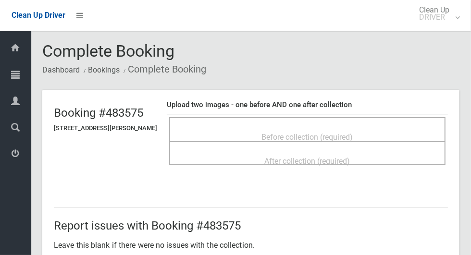
click at [369, 137] on div "Before collection (required)" at bounding box center [307, 137] width 255 height 18
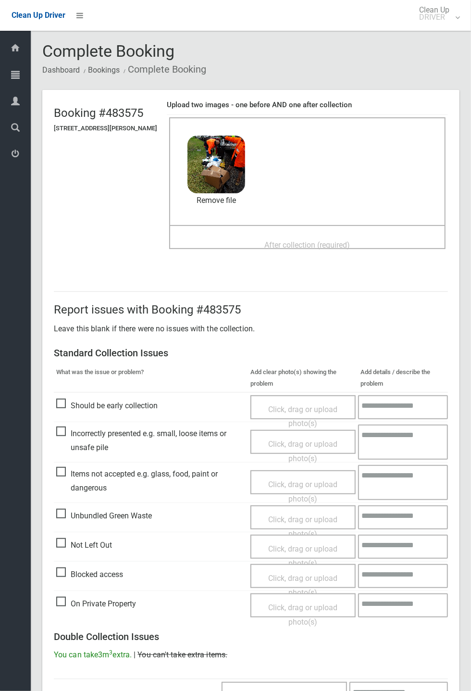
click at [348, 247] on span "After collection (required)" at bounding box center [308, 245] width 86 height 9
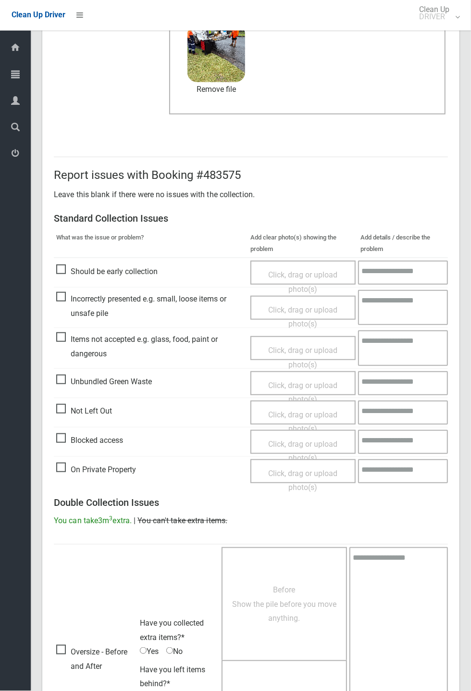
scroll to position [334, 0]
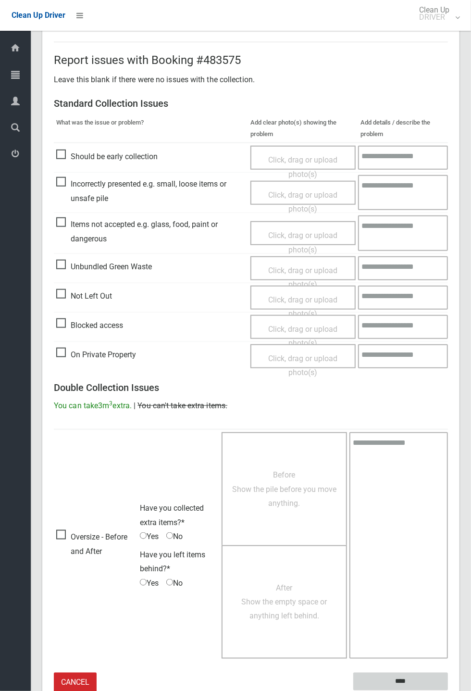
click at [408, 255] on input "****" at bounding box center [401, 682] width 95 height 18
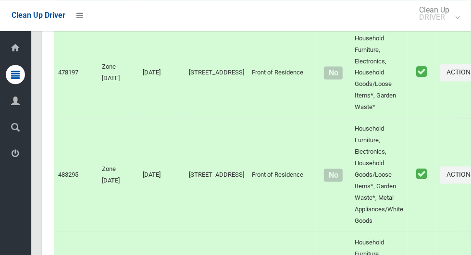
scroll to position [5830, 0]
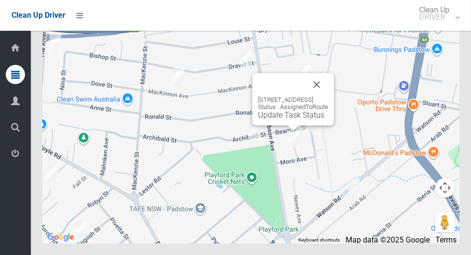
click at [329, 96] on button "Close" at bounding box center [316, 84] width 23 height 23
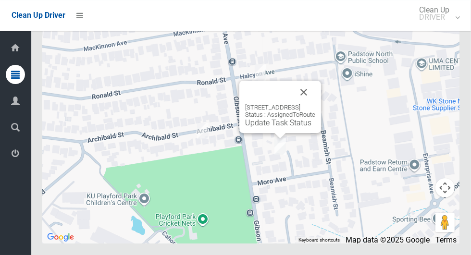
click at [316, 104] on button "Close" at bounding box center [303, 92] width 23 height 23
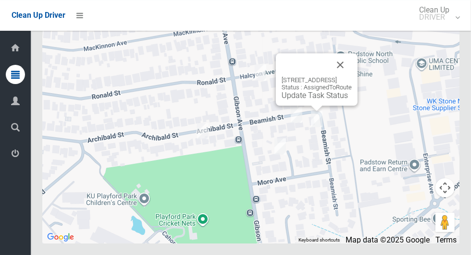
click at [358, 96] on div "[STREET_ADDRESS] Status : AssignedToRoute Update Task Status" at bounding box center [317, 79] width 82 height 52
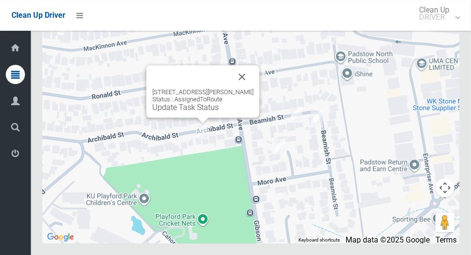
click at [249, 89] on button "Close" at bounding box center [242, 76] width 23 height 23
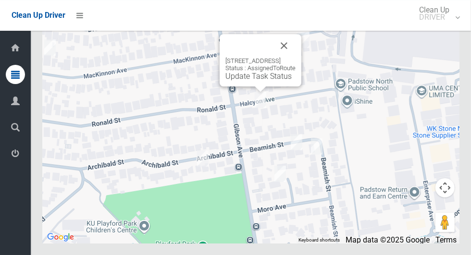
click at [296, 57] on button "Close" at bounding box center [284, 45] width 23 height 23
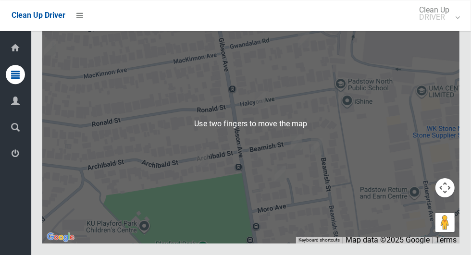
scroll to position [5829, 0]
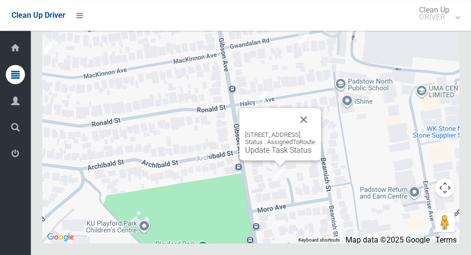
click at [249, 155] on link "Update Task Status" at bounding box center [278, 150] width 66 height 9
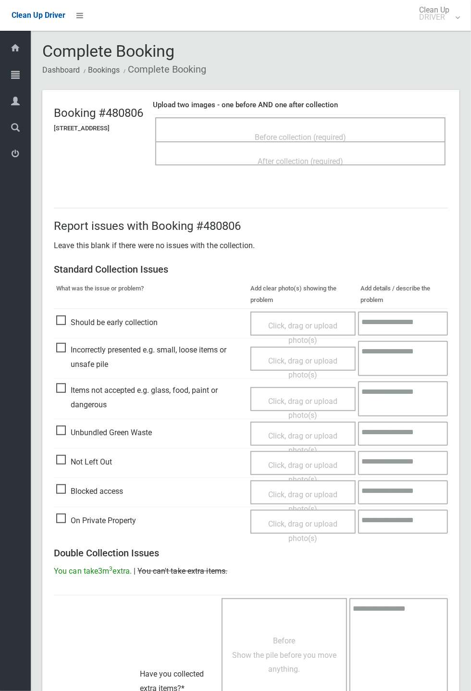
click at [224, 131] on div "Before collection (required)" at bounding box center [300, 137] width 269 height 18
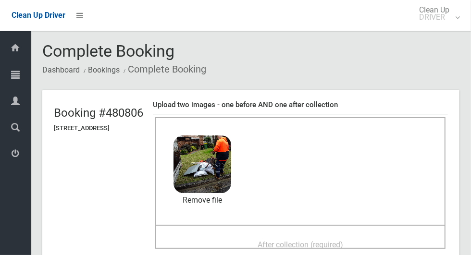
click at [363, 248] on div "After collection (required)" at bounding box center [300, 245] width 269 height 18
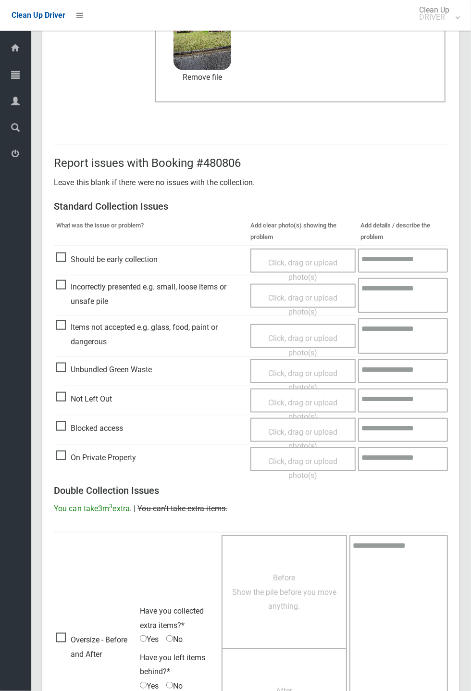
scroll to position [334, 0]
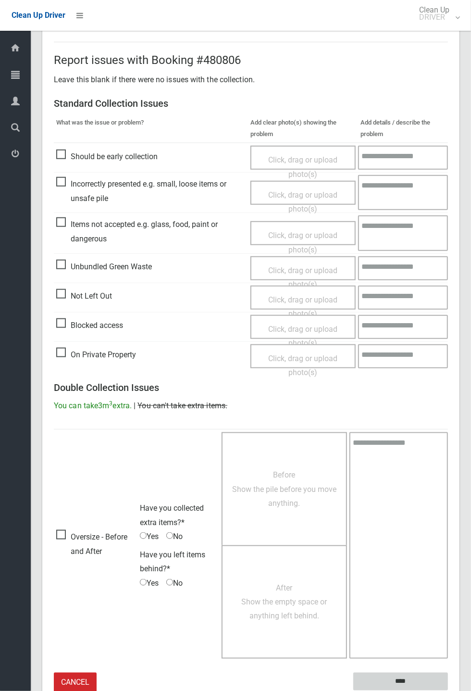
click at [448, 255] on input "****" at bounding box center [401, 682] width 95 height 18
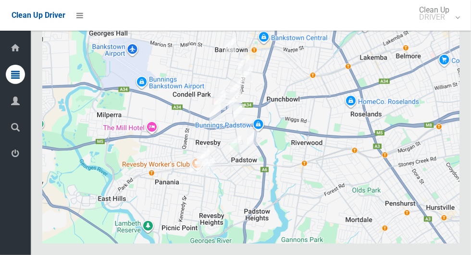
scroll to position [5830, 0]
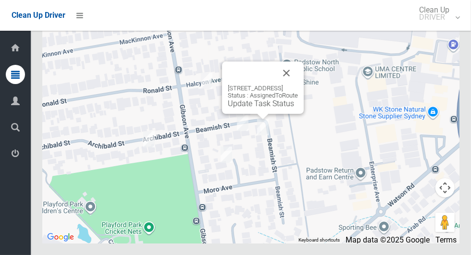
click at [222, 114] on div "[STREET_ADDRESS] Status : AssignedToRoute Update Task Status" at bounding box center [263, 88] width 82 height 52
click at [252, 114] on div "[STREET_ADDRESS] Status : AssignedToRoute Update Task Status" at bounding box center [263, 88] width 82 height 52
click at [298, 85] on button "Close" at bounding box center [286, 73] width 23 height 23
click at [256, 114] on div "12 Beamish Street, PADSTOW NSW 2211 Status : AssignedToRoute Update Task Status" at bounding box center [263, 88] width 82 height 52
click at [238, 108] on link "Update Task Status" at bounding box center [261, 103] width 66 height 9
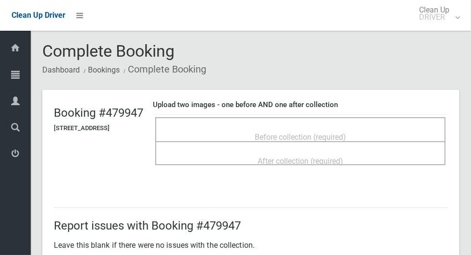
click at [378, 136] on div "Before collection (required)" at bounding box center [300, 137] width 269 height 18
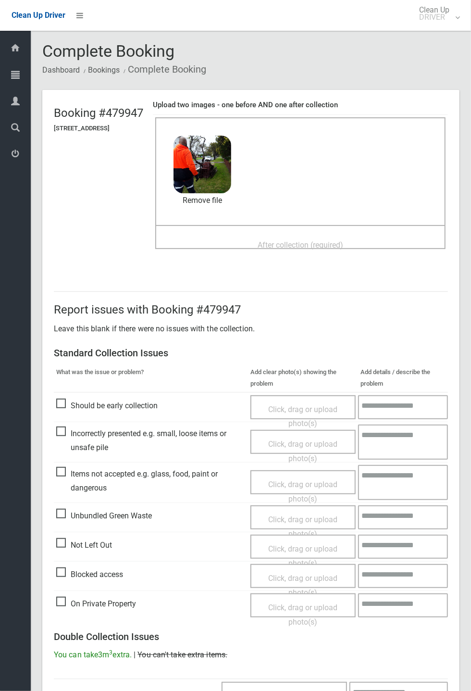
click at [343, 248] on span "After collection (required)" at bounding box center [301, 245] width 86 height 9
click at [15, 255] on div "Dashboard Tasks All Tasks Todays Tasks Overdue Tasks Complete Tasks Profile Sea…" at bounding box center [15, 361] width 31 height 660
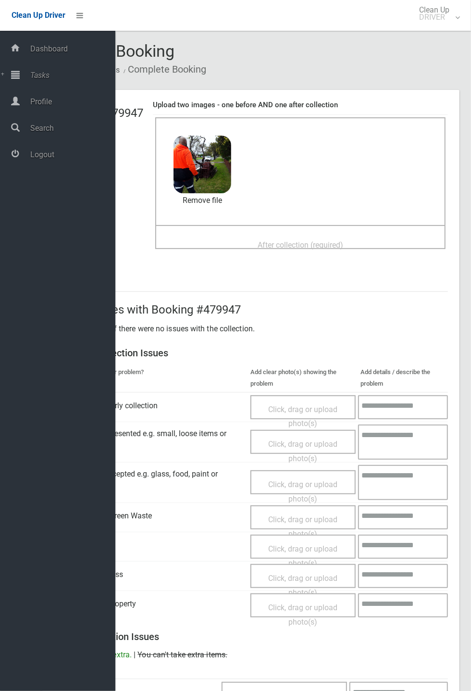
click at [382, 251] on div "After collection (required)" at bounding box center [300, 245] width 269 height 18
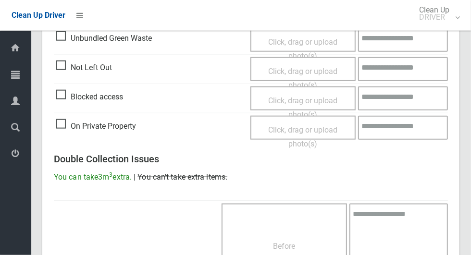
scroll to position [787, 0]
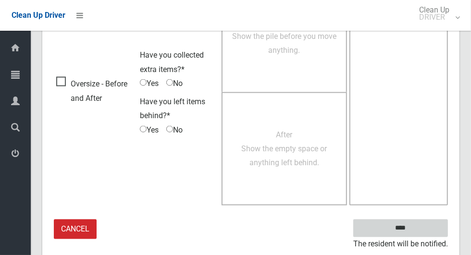
click at [418, 232] on input "****" at bounding box center [401, 229] width 95 height 18
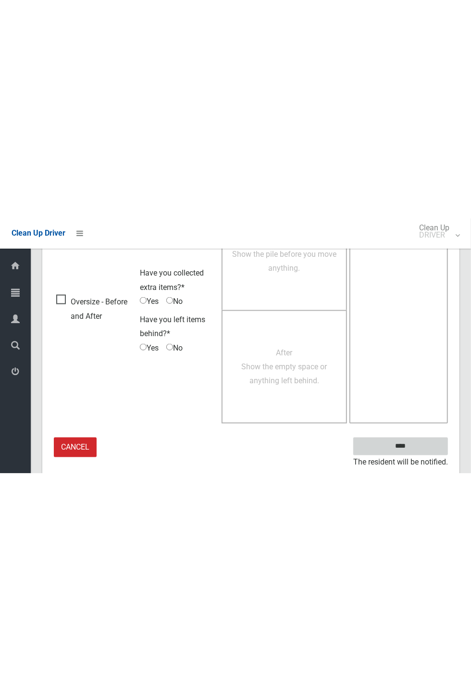
scroll to position [379, 0]
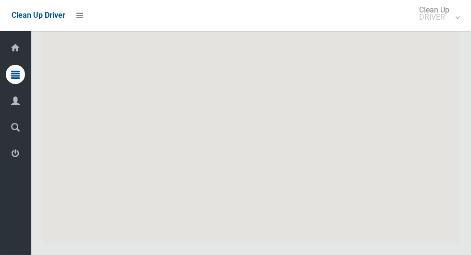
scroll to position [5830, 0]
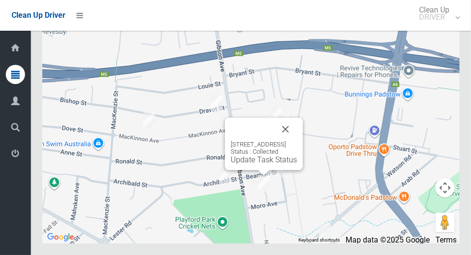
click at [297, 141] on button "Close" at bounding box center [285, 129] width 23 height 23
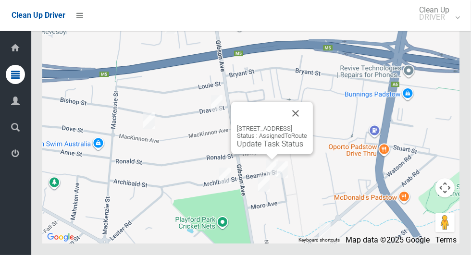
click at [271, 154] on div "6 Beamish Street, PADSTOW NSW 2211 Status : AssignedToRoute Update Task Status" at bounding box center [272, 128] width 82 height 52
click at [268, 154] on div "6 Beamish Street, PADSTOW NSW 2211 Status : AssignedToRoute Update Task Status" at bounding box center [272, 128] width 82 height 52
click at [255, 154] on div "6 Beamish Street, PADSTOW NSW 2211 Status : AssignedToRoute Update Task Status" at bounding box center [272, 128] width 82 height 52
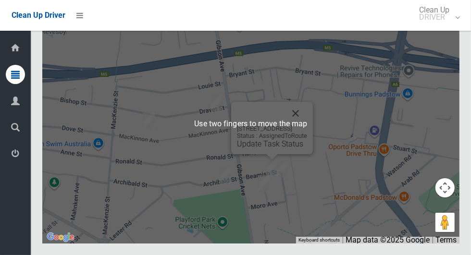
scroll to position [5828, 0]
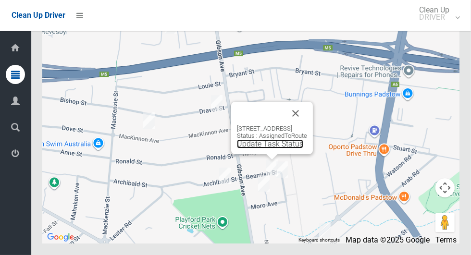
click at [270, 149] on link "Update Task Status" at bounding box center [270, 143] width 66 height 9
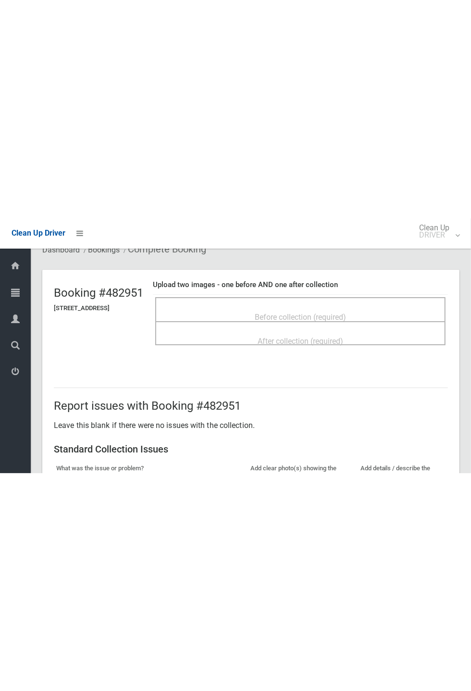
scroll to position [40, 0]
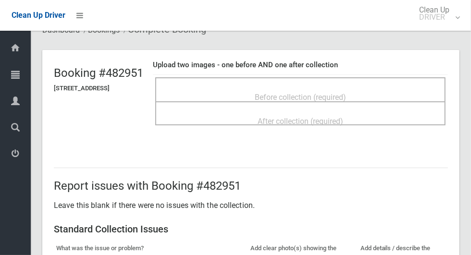
click at [346, 93] on span "Before collection (required)" at bounding box center [300, 97] width 91 height 9
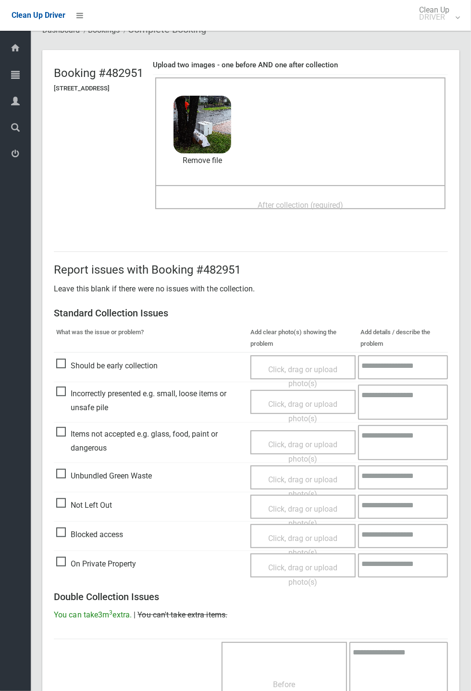
click at [239, 202] on div "After collection (required)" at bounding box center [300, 205] width 269 height 18
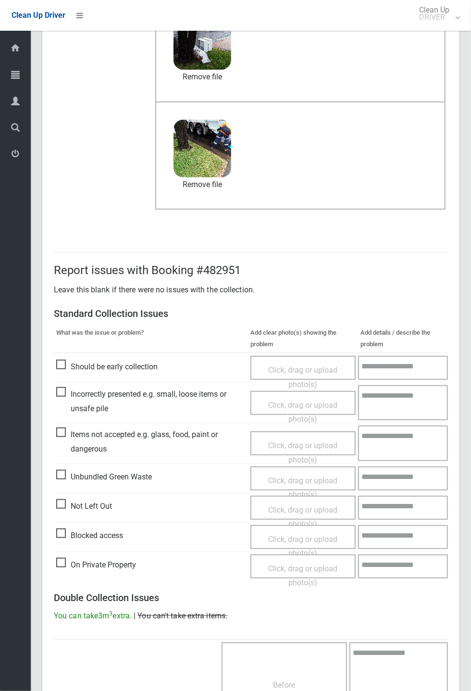
scroll to position [334, 0]
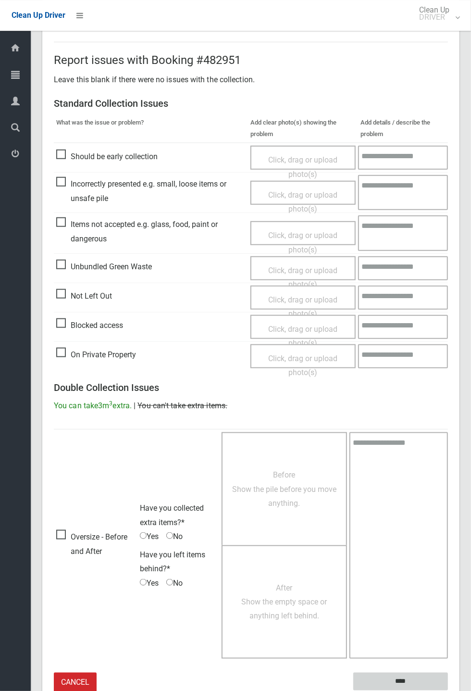
click at [448, 691] on input "****" at bounding box center [401, 682] width 95 height 18
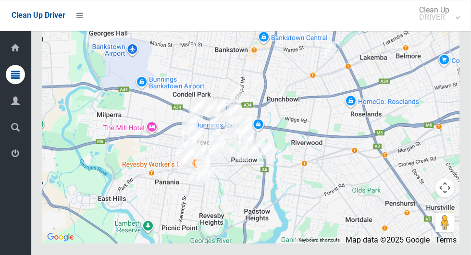
scroll to position [5830, 0]
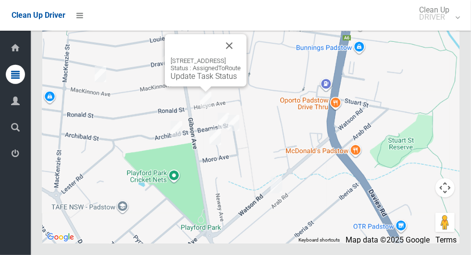
click at [195, 81] on link "Update Task Status" at bounding box center [204, 76] width 66 height 9
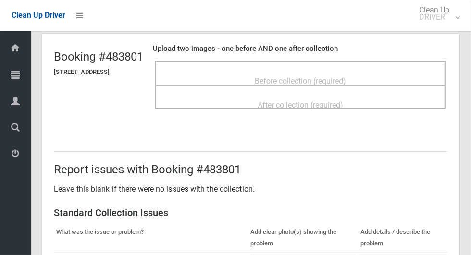
scroll to position [33, 0]
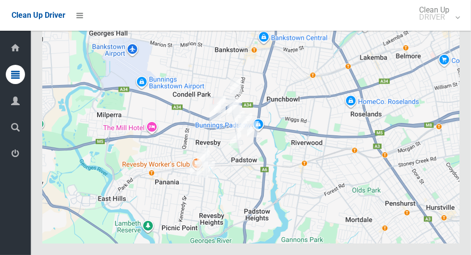
scroll to position [5830, 0]
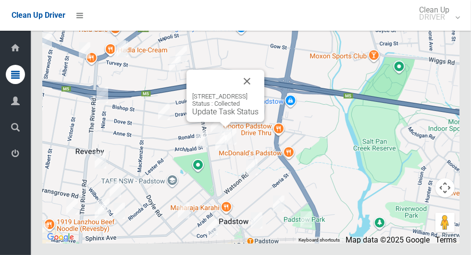
click at [259, 93] on button "Close" at bounding box center [247, 81] width 23 height 23
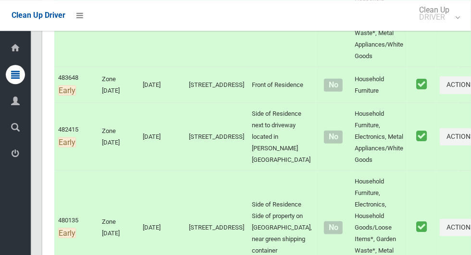
scroll to position [0, 0]
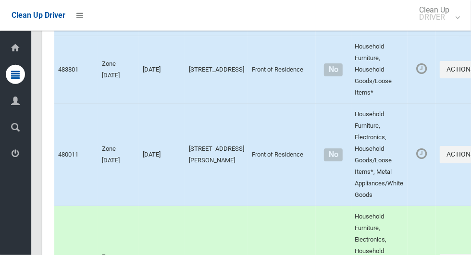
scroll to position [1687, 0]
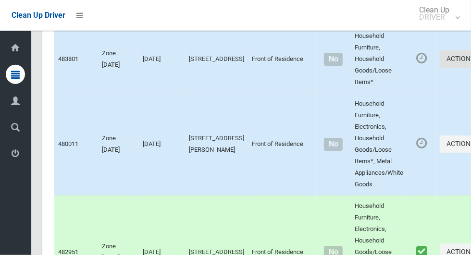
click at [440, 68] on button "Actions" at bounding box center [463, 60] width 46 height 18
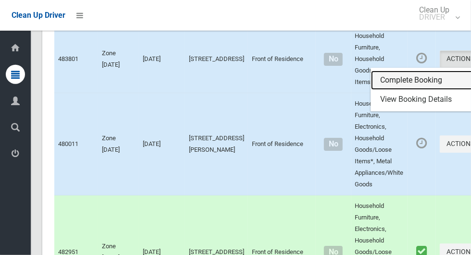
click at [418, 90] on link "Complete Booking" at bounding box center [428, 80] width 114 height 19
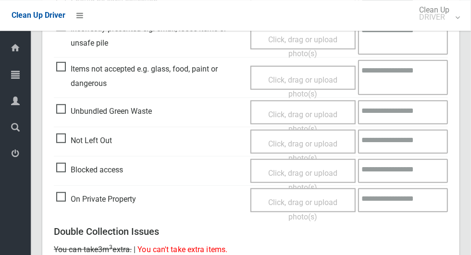
scroll to position [323, 0]
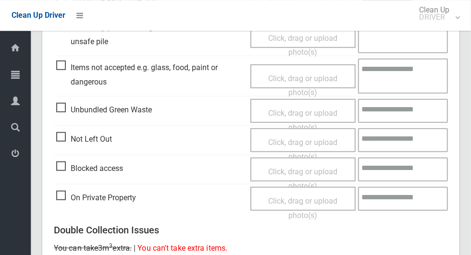
click at [71, 140] on span "Not Left Out" at bounding box center [84, 139] width 56 height 14
click at [311, 141] on span "Click, drag or upload photo(s)" at bounding box center [302, 150] width 69 height 24
click at [60, 139] on span "Not Left Out" at bounding box center [84, 139] width 56 height 14
click at [327, 145] on span "Click, drag or upload photo(s)" at bounding box center [302, 150] width 69 height 24
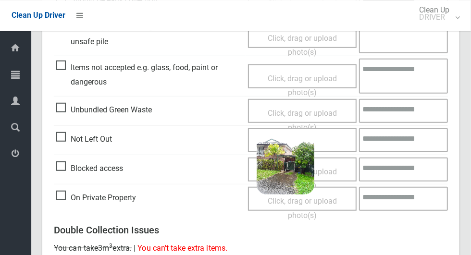
click at [334, 140] on div "Click, drag or upload photo(s) 4.9 MB 2025-09-1110.17.223030416549476370945.jpg…" at bounding box center [302, 140] width 109 height 24
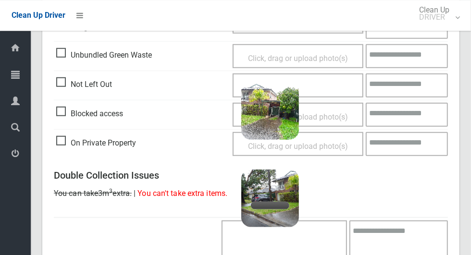
scroll to position [384, 0]
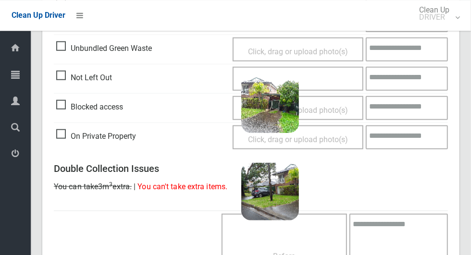
click at [336, 87] on div "Click, drag or upload photo(s) 4.9 MB 2025-09-1110.17.223030416549476370945.jpg…" at bounding box center [298, 79] width 131 height 24
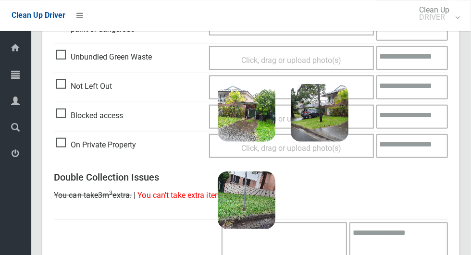
scroll to position [377, 0]
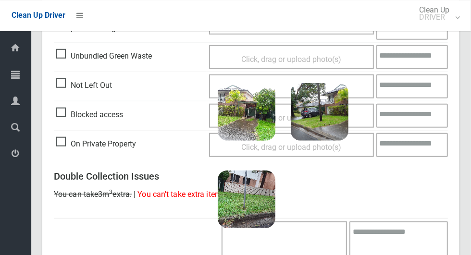
click at [410, 92] on textarea at bounding box center [413, 87] width 72 height 24
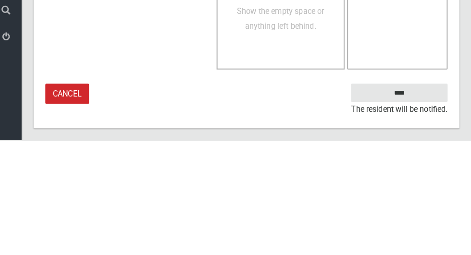
scroll to position [647, 0]
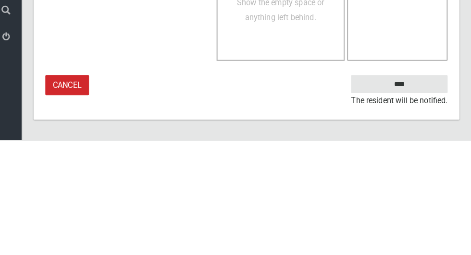
type textarea "**********"
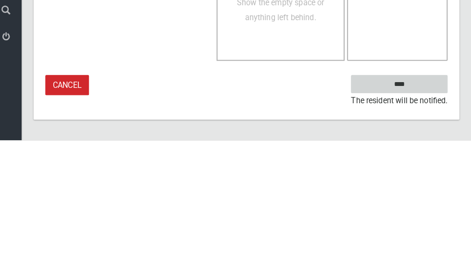
click at [426, 203] on input "****" at bounding box center [401, 200] width 95 height 18
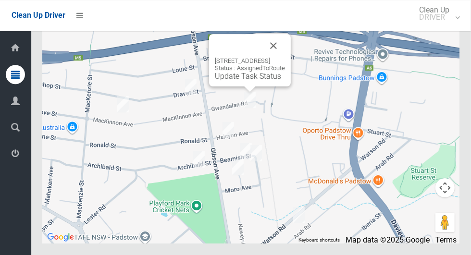
scroll to position [5830, 0]
click at [243, 87] on div "[STREET_ADDRESS] Status : AssignedToRoute Update Task Status" at bounding box center [250, 60] width 82 height 52
click at [235, 87] on div "[STREET_ADDRESS] Status : AssignedToRoute Update Task Status" at bounding box center [250, 60] width 82 height 52
click at [238, 87] on div "[STREET_ADDRESS] Status : AssignedToRoute Update Task Status" at bounding box center [250, 60] width 82 height 52
click at [285, 57] on button "Close" at bounding box center [273, 45] width 23 height 23
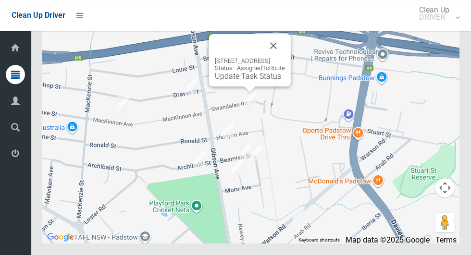
click at [244, 81] on link "Update Task Status" at bounding box center [248, 76] width 66 height 9
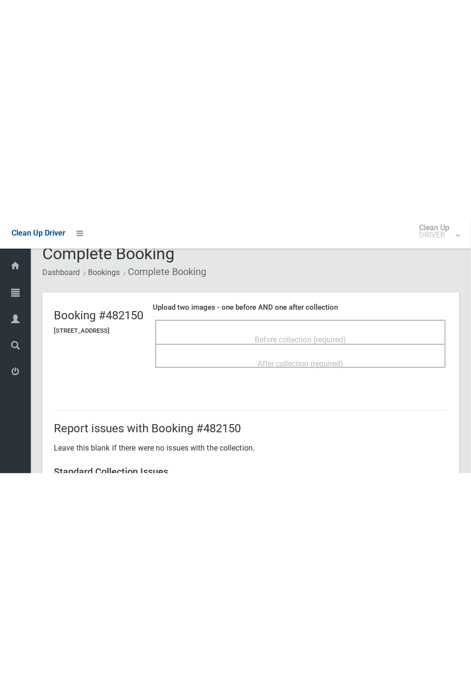
scroll to position [30, 0]
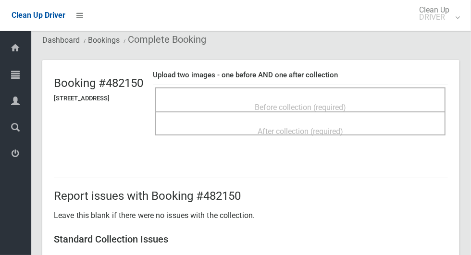
click at [395, 106] on div "Before collection (required)" at bounding box center [300, 107] width 269 height 18
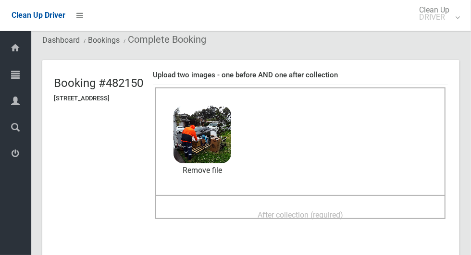
click at [342, 211] on span "After collection (required)" at bounding box center [301, 215] width 86 height 9
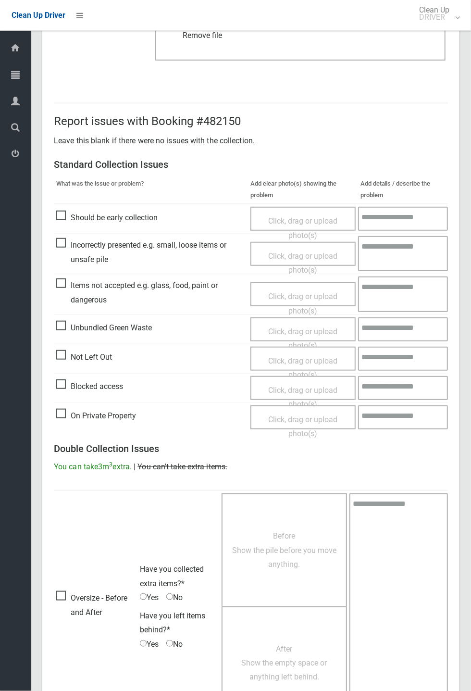
scroll to position [334, 0]
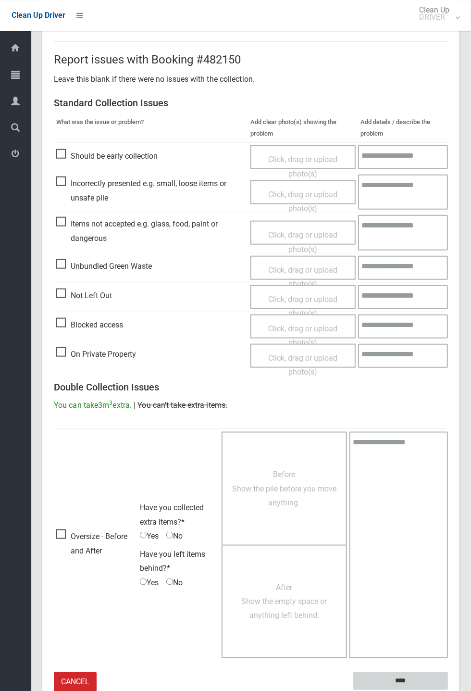
click at [404, 255] on input "****" at bounding box center [401, 681] width 95 height 18
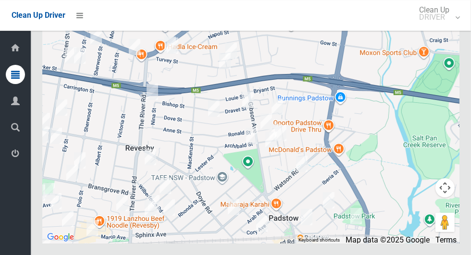
scroll to position [5793, 0]
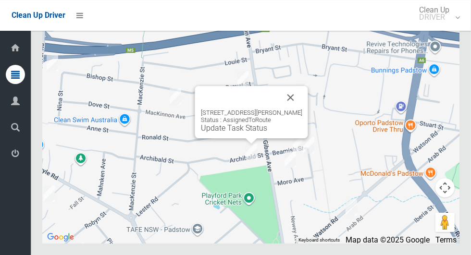
click at [296, 109] on button "Close" at bounding box center [290, 97] width 23 height 23
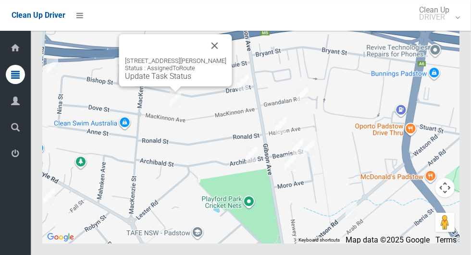
click at [227, 57] on button "Close" at bounding box center [214, 45] width 23 height 23
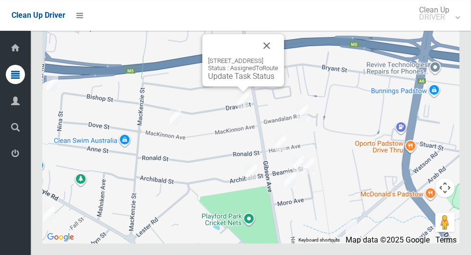
click at [279, 57] on button "Close" at bounding box center [266, 45] width 23 height 23
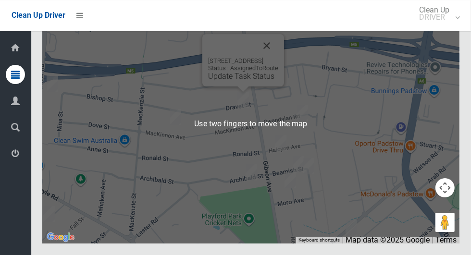
scroll to position [5815, 0]
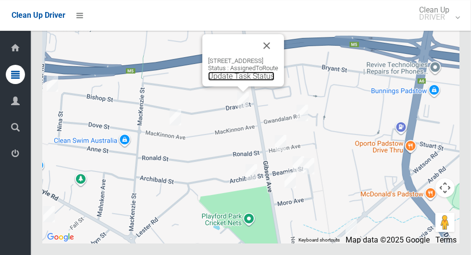
click at [246, 81] on link "Update Task Status" at bounding box center [241, 76] width 66 height 9
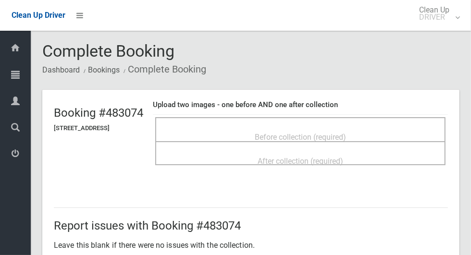
click at [346, 133] on span "Before collection (required)" at bounding box center [300, 137] width 91 height 9
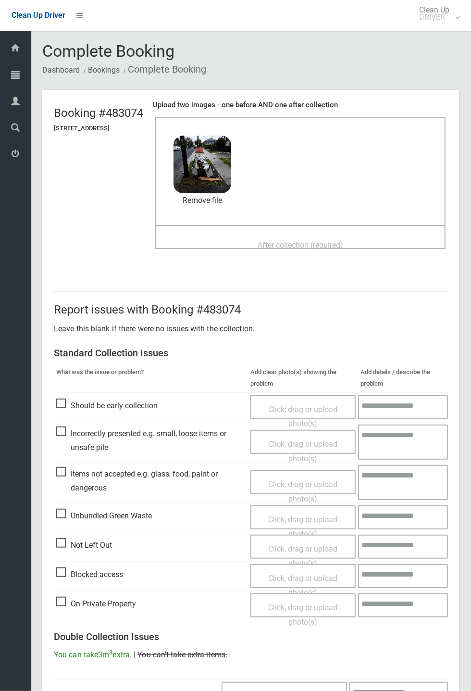
click at [342, 245] on span "After collection (required)" at bounding box center [301, 245] width 86 height 9
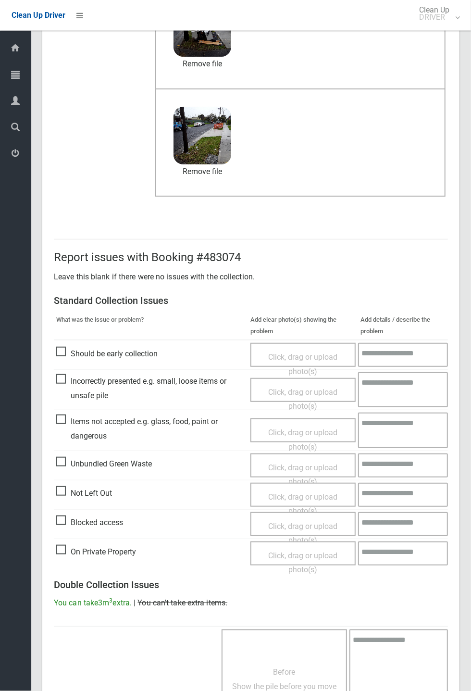
scroll to position [334, 0]
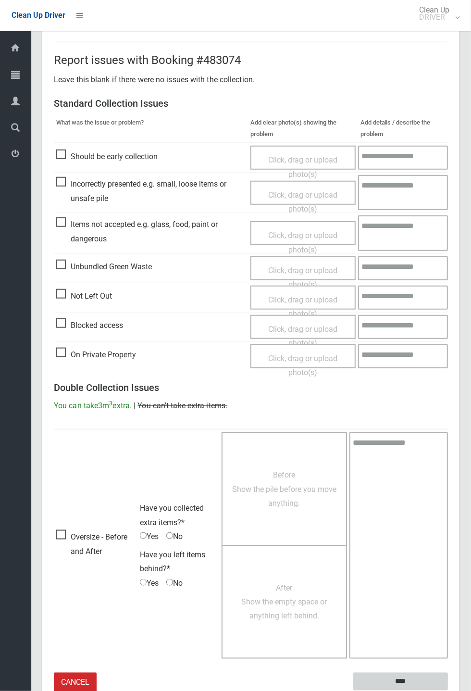
click at [448, 255] on input "****" at bounding box center [401, 682] width 95 height 18
click at [433, 255] on input "****" at bounding box center [401, 682] width 95 height 18
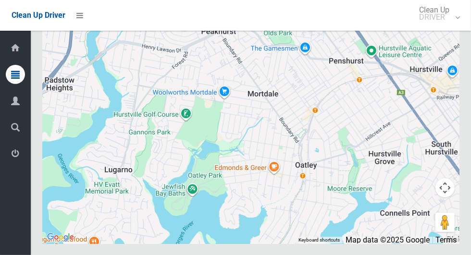
scroll to position [5762, 0]
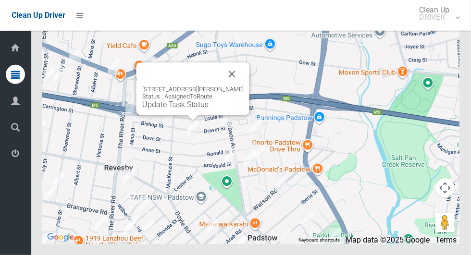
click at [242, 86] on button "Close" at bounding box center [232, 74] width 23 height 23
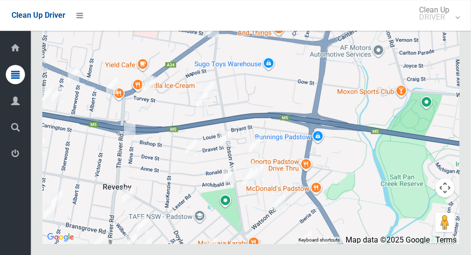
scroll to position [5747, 0]
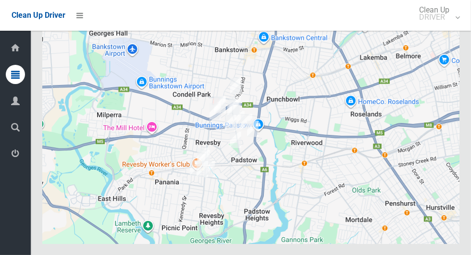
scroll to position [5747, 0]
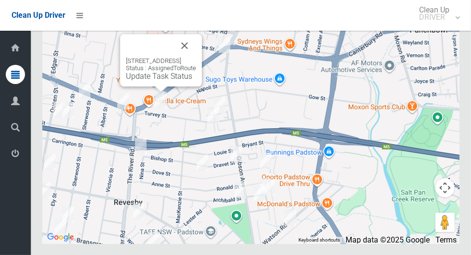
click at [196, 57] on button "Close" at bounding box center [184, 45] width 23 height 23
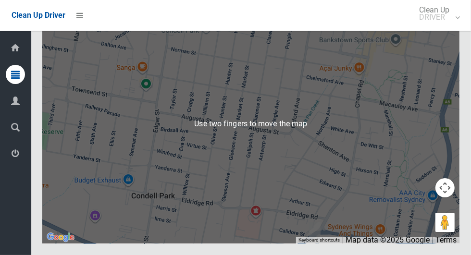
scroll to position [5762, 0]
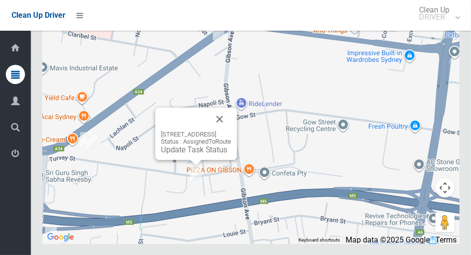
click at [231, 131] on button "Close" at bounding box center [219, 119] width 23 height 23
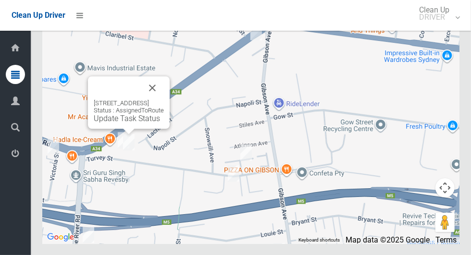
click at [164, 100] on button "Close" at bounding box center [152, 87] width 23 height 23
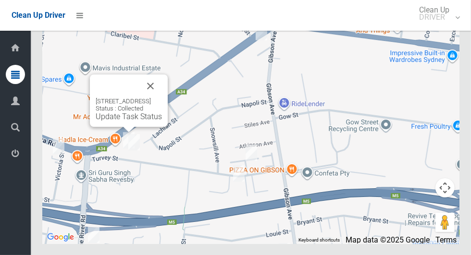
click at [162, 98] on button "Close" at bounding box center [150, 86] width 23 height 23
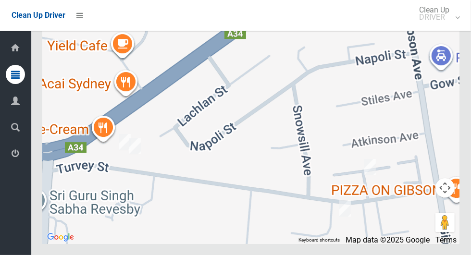
scroll to position [5756, 0]
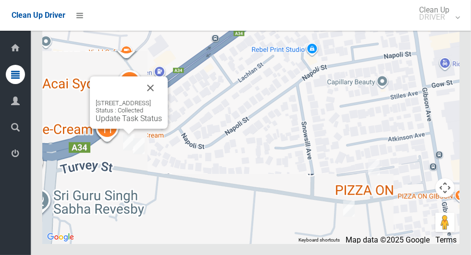
click at [162, 100] on button "Close" at bounding box center [150, 87] width 23 height 23
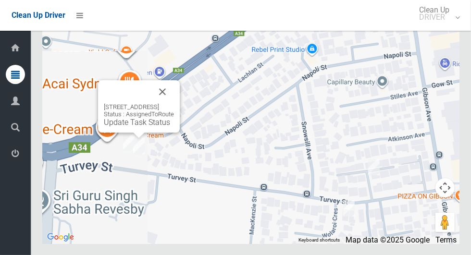
click at [174, 103] on button "Close" at bounding box center [162, 91] width 23 height 23
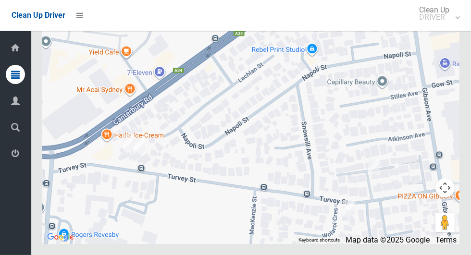
scroll to position [5762, 0]
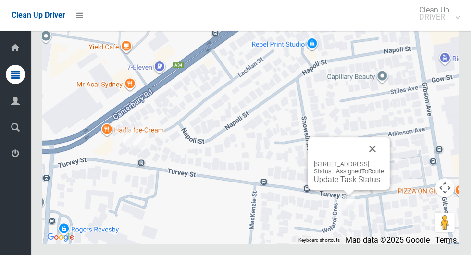
click at [384, 161] on button "Close" at bounding box center [372, 149] width 23 height 23
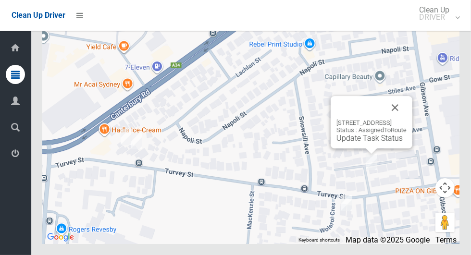
click at [407, 119] on button "Close" at bounding box center [395, 107] width 23 height 23
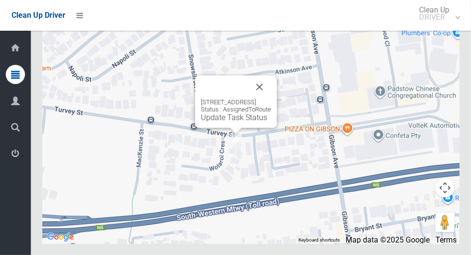
click at [235, 128] on div "1B Wolaroi Crescent, REVESBY NSW 2212 Status : AssignedToRoute Update Task Stat…" at bounding box center [236, 102] width 82 height 52
click at [223, 128] on div "1B Wolaroi Crescent, REVESBY NSW 2212 Status : AssignedToRoute Update Task Stat…" at bounding box center [236, 102] width 82 height 52
click at [230, 122] on link "Update Task Status" at bounding box center [234, 117] width 66 height 9
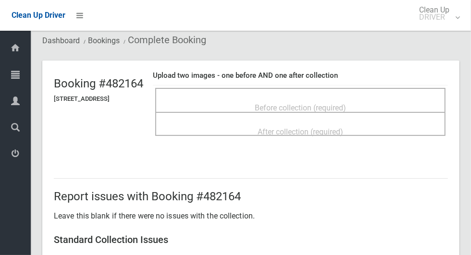
scroll to position [30, 0]
click at [346, 105] on span "Before collection (required)" at bounding box center [300, 107] width 91 height 9
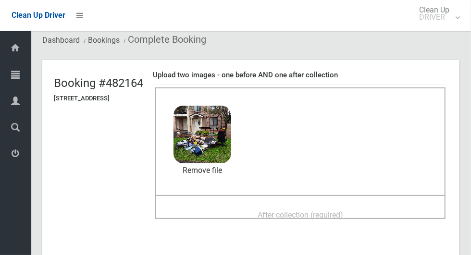
click at [343, 217] on span "After collection (required)" at bounding box center [301, 215] width 86 height 9
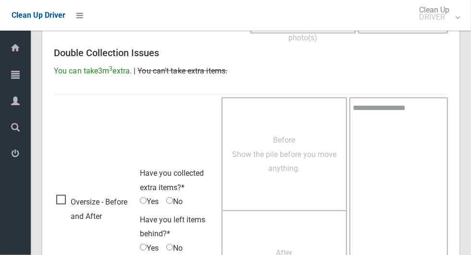
scroll to position [787, 0]
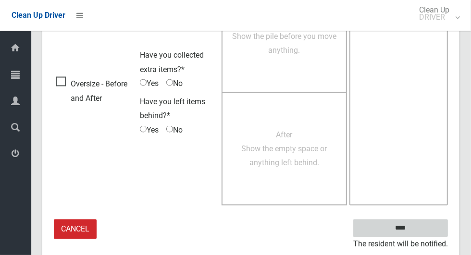
click at [418, 233] on input "****" at bounding box center [401, 229] width 95 height 18
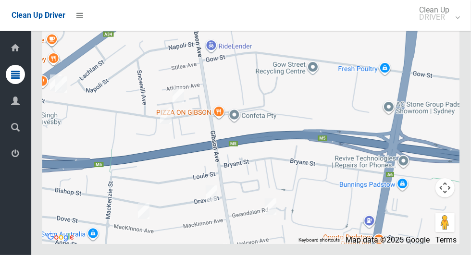
scroll to position [5761, 0]
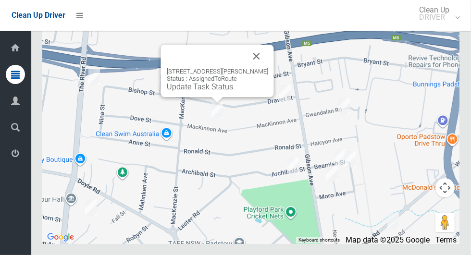
click at [268, 68] on button "Close" at bounding box center [256, 56] width 23 height 23
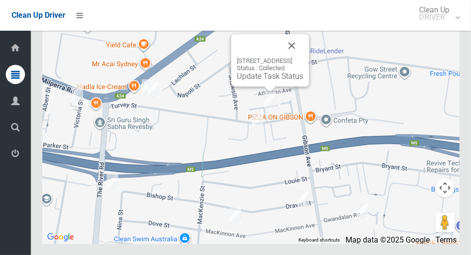
click at [304, 57] on button "Close" at bounding box center [291, 45] width 23 height 23
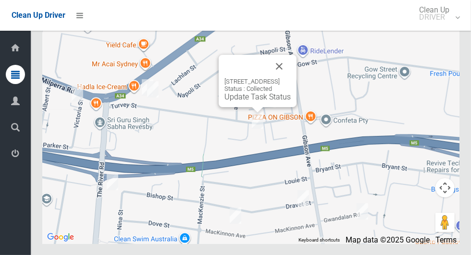
click at [291, 78] on button "Close" at bounding box center [279, 66] width 23 height 23
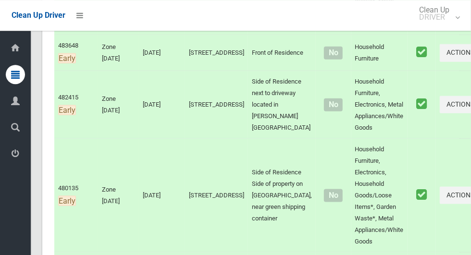
scroll to position [0, 0]
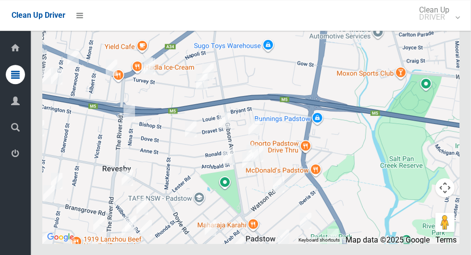
scroll to position [5761, 0]
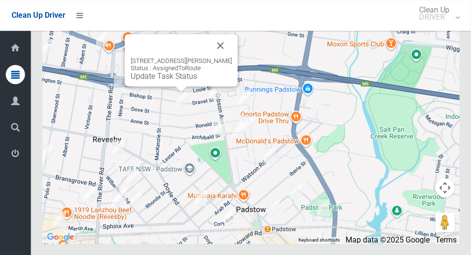
click at [232, 57] on button "Close" at bounding box center [220, 45] width 23 height 23
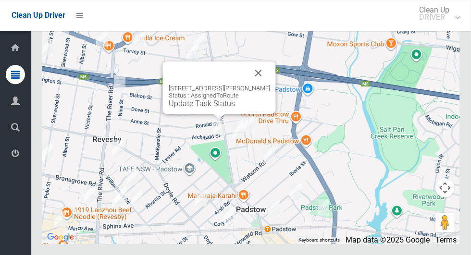
scroll to position [5758, 0]
click at [262, 85] on button "Close" at bounding box center [258, 73] width 23 height 23
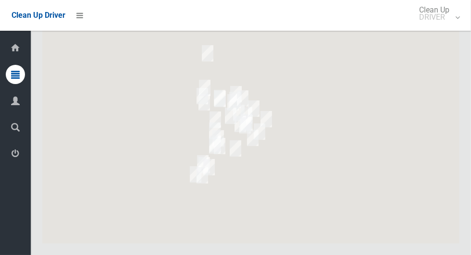
scroll to position [5762, 0]
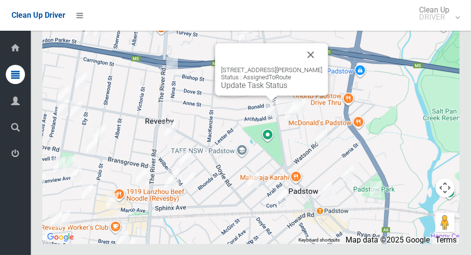
click at [269, 96] on div "7 Archibald Street, PADSTOW NSW 2211 Status : AssignedToRoute Update Task Status" at bounding box center [271, 69] width 113 height 52
click at [266, 96] on div "7 Archibald Street, PADSTOW NSW 2211 Status : AssignedToRoute Update Task Status" at bounding box center [271, 69] width 113 height 52
click at [258, 90] on link "Update Task Status" at bounding box center [254, 85] width 66 height 9
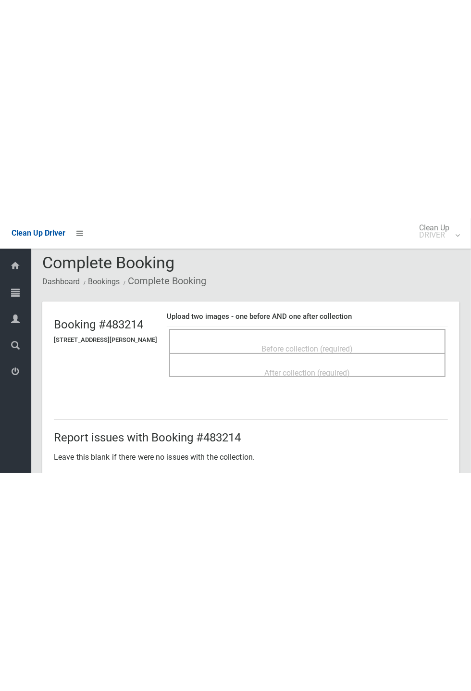
scroll to position [23, 0]
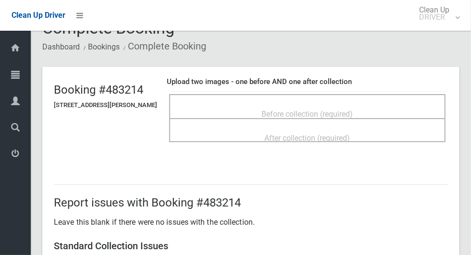
click at [354, 110] on span "Before collection (required)" at bounding box center [307, 114] width 91 height 9
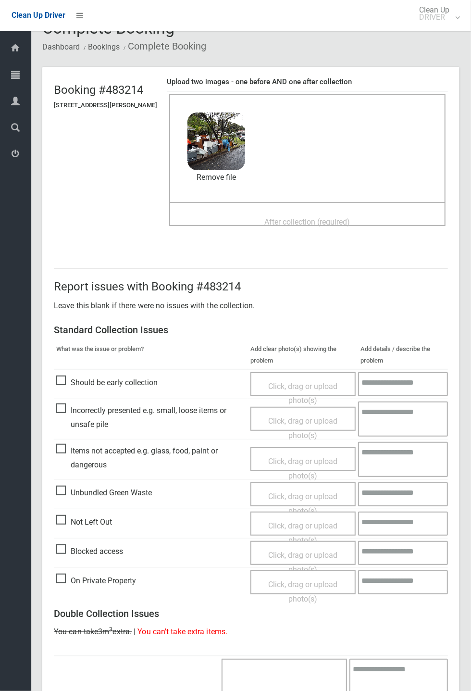
click at [351, 222] on span "After collection (required)" at bounding box center [308, 221] width 86 height 9
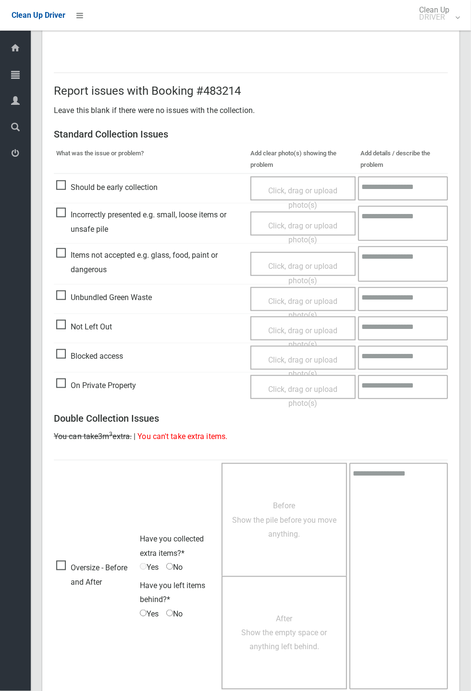
scroll to position [334, 0]
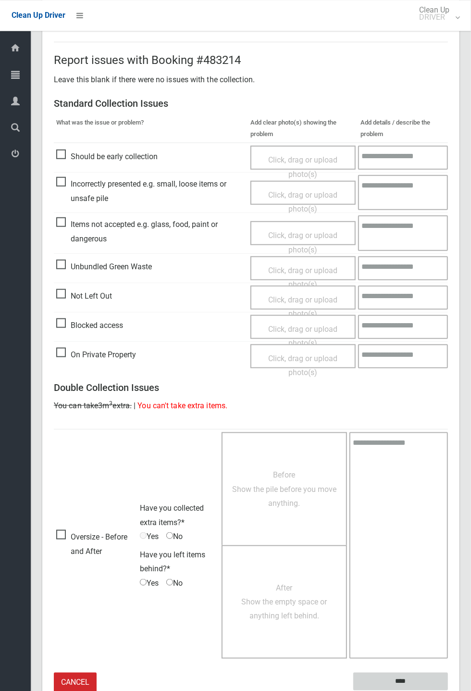
click at [427, 255] on input "****" at bounding box center [401, 681] width 95 height 18
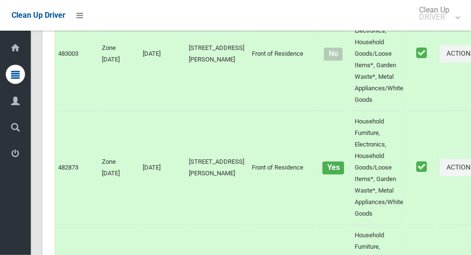
scroll to position [5762, 0]
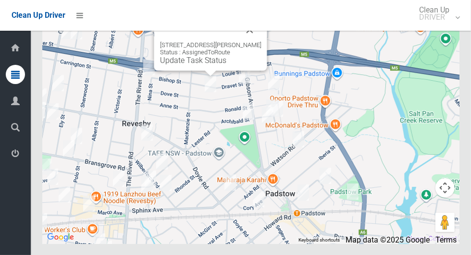
click at [262, 41] on button "Close" at bounding box center [250, 29] width 23 height 23
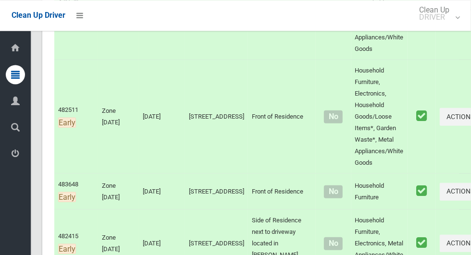
scroll to position [454, 0]
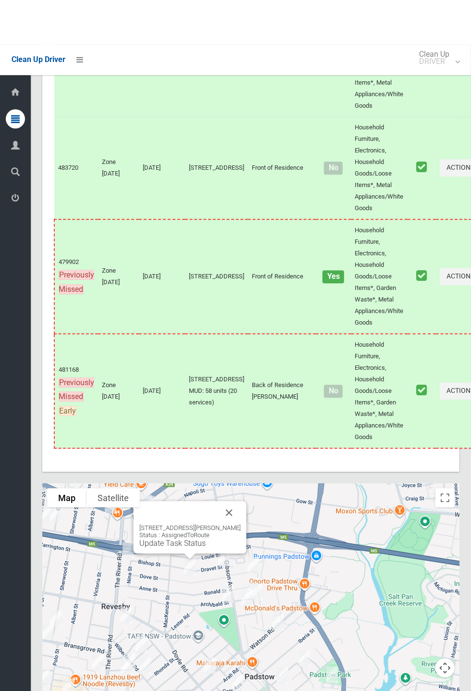
scroll to position [5309, 0]
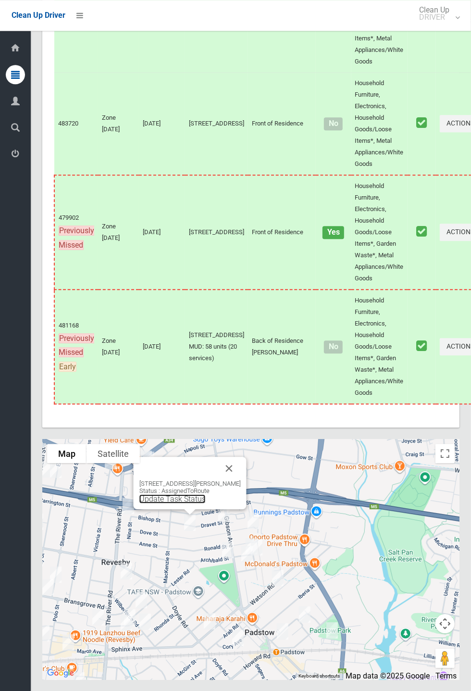
click at [173, 255] on link "Update Task Status" at bounding box center [172, 498] width 66 height 9
click at [160, 255] on div at bounding box center [178, 468] width 78 height 23
click at [153, 255] on link "Update Task Status" at bounding box center [172, 498] width 66 height 9
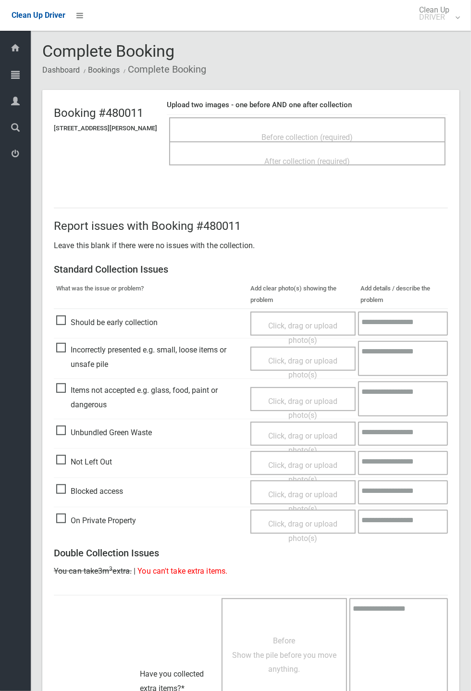
click at [228, 152] on div "After collection (required)" at bounding box center [307, 161] width 255 height 18
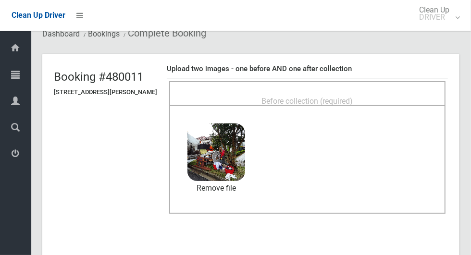
scroll to position [45, 0]
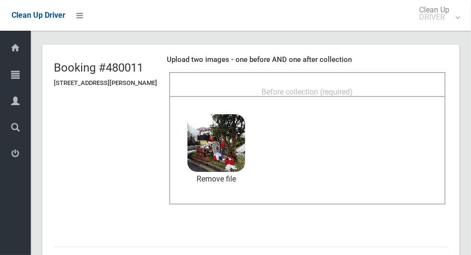
click at [351, 89] on span "Before collection (required)" at bounding box center [307, 92] width 91 height 9
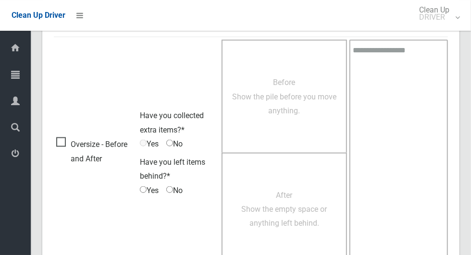
scroll to position [787, 0]
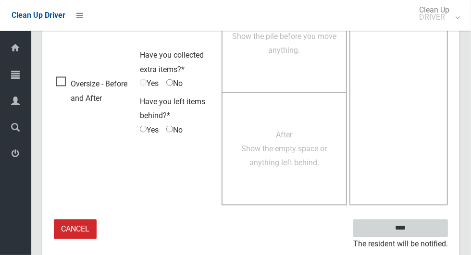
click at [422, 229] on input "****" at bounding box center [401, 229] width 95 height 18
click at [419, 230] on input "****" at bounding box center [401, 229] width 95 height 18
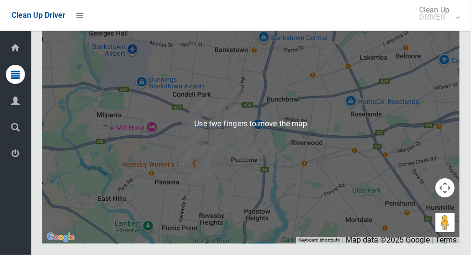
scroll to position [5762, 0]
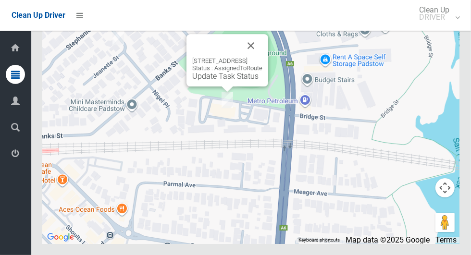
click at [263, 57] on button "Close" at bounding box center [251, 45] width 23 height 23
click at [225, 87] on div "68 Davies Road, PADSTOW NSW 2211 Status : AssignedToRoute Update Task Status" at bounding box center [228, 60] width 82 height 52
click at [220, 87] on div "68 Davies Road, PADSTOW NSW 2211 Status : AssignedToRoute Update Task Status" at bounding box center [228, 60] width 82 height 52
click at [221, 81] on link "Update Task Status" at bounding box center [225, 76] width 66 height 9
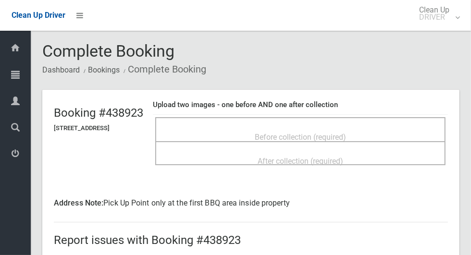
click at [346, 133] on span "Before collection (required)" at bounding box center [300, 137] width 91 height 9
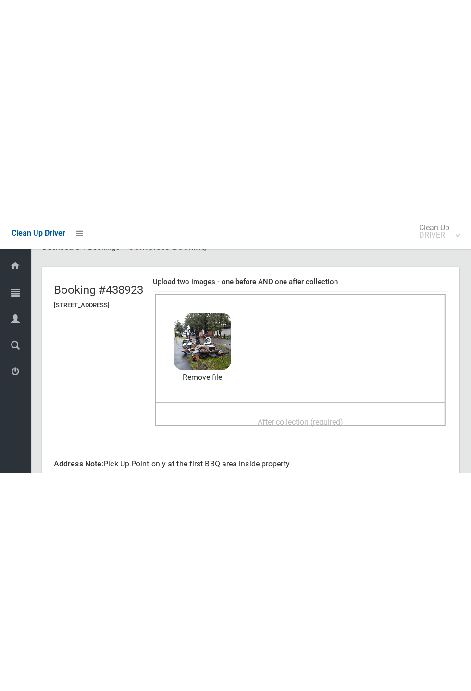
scroll to position [35, 0]
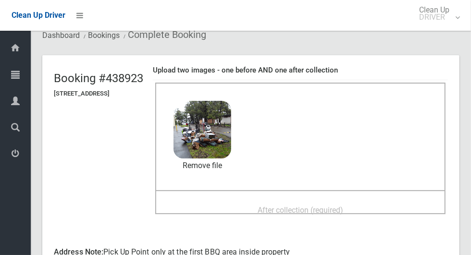
click at [343, 213] on span "After collection (required)" at bounding box center [301, 210] width 86 height 9
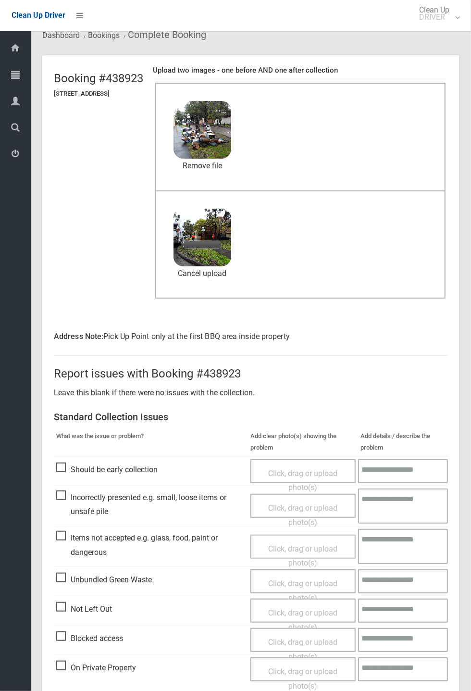
scroll to position [59, 0]
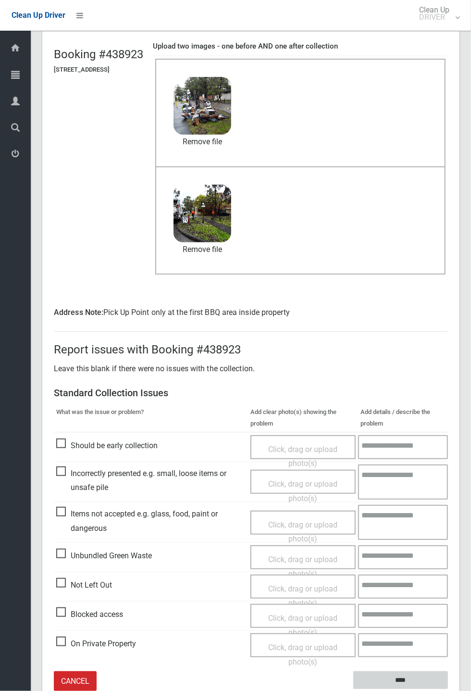
click at [448, 255] on input "****" at bounding box center [401, 681] width 95 height 18
